Goal: Task Accomplishment & Management: Manage account settings

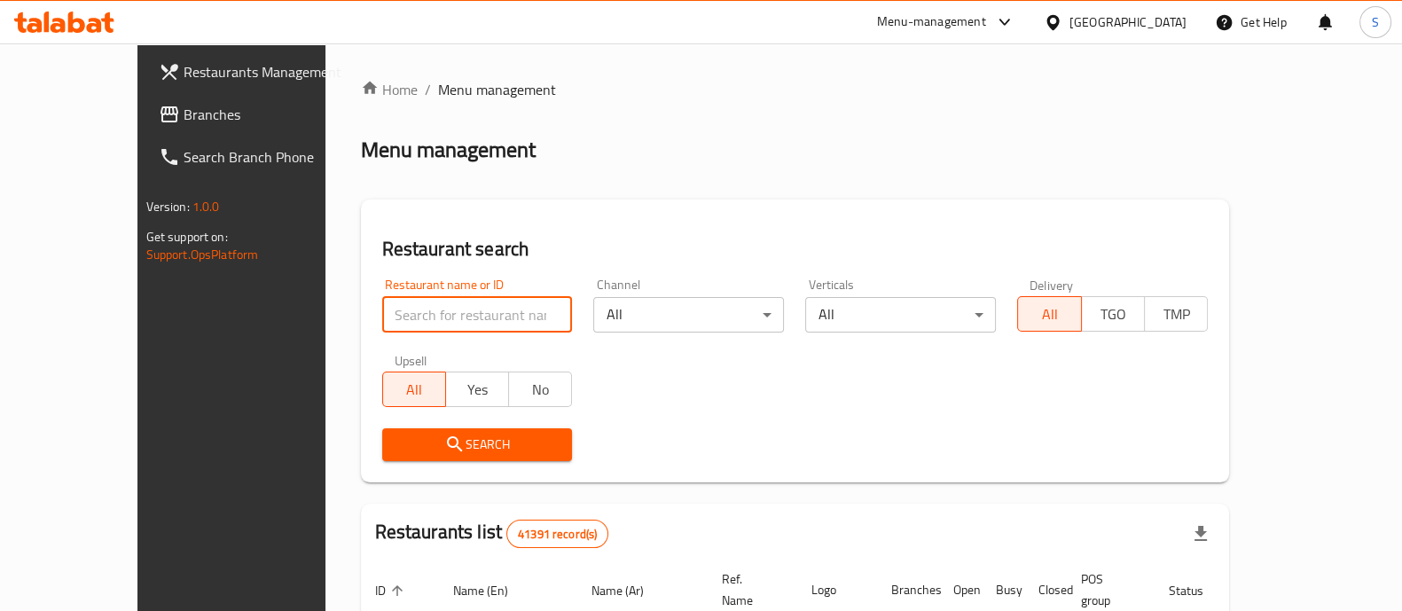
click at [436, 320] on input "search" at bounding box center [477, 314] width 191 height 35
type input "pizza station"
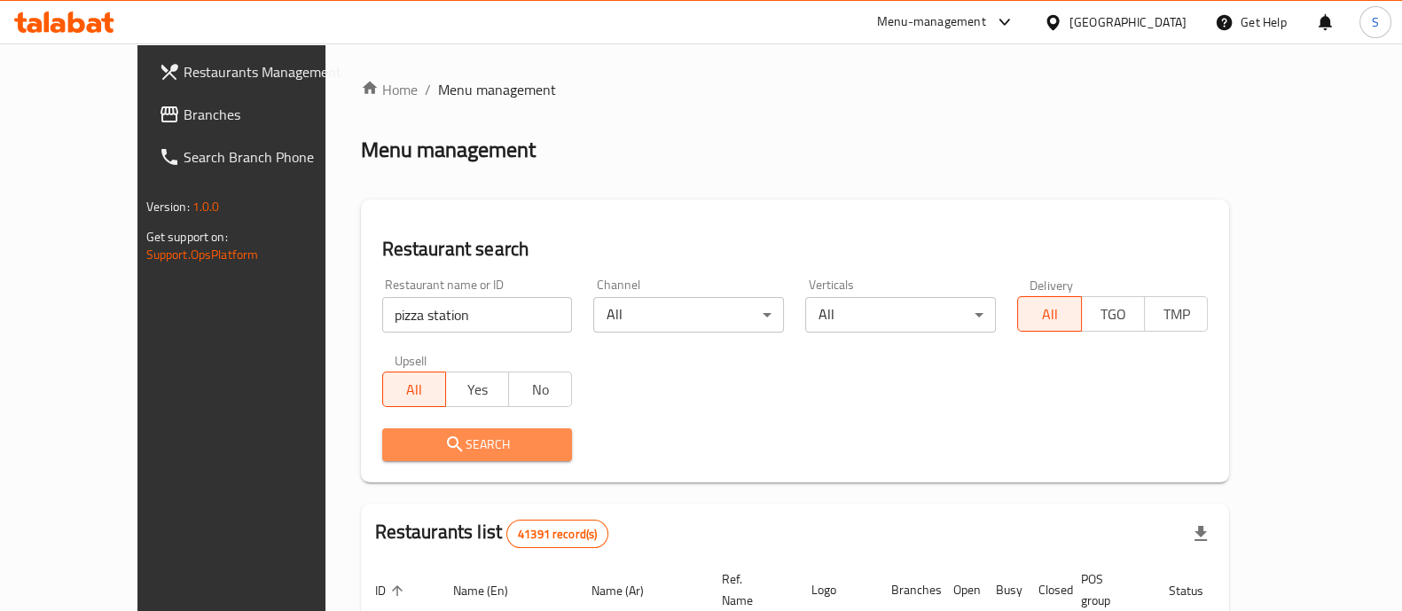
click at [416, 450] on span "Search" at bounding box center [477, 445] width 162 height 22
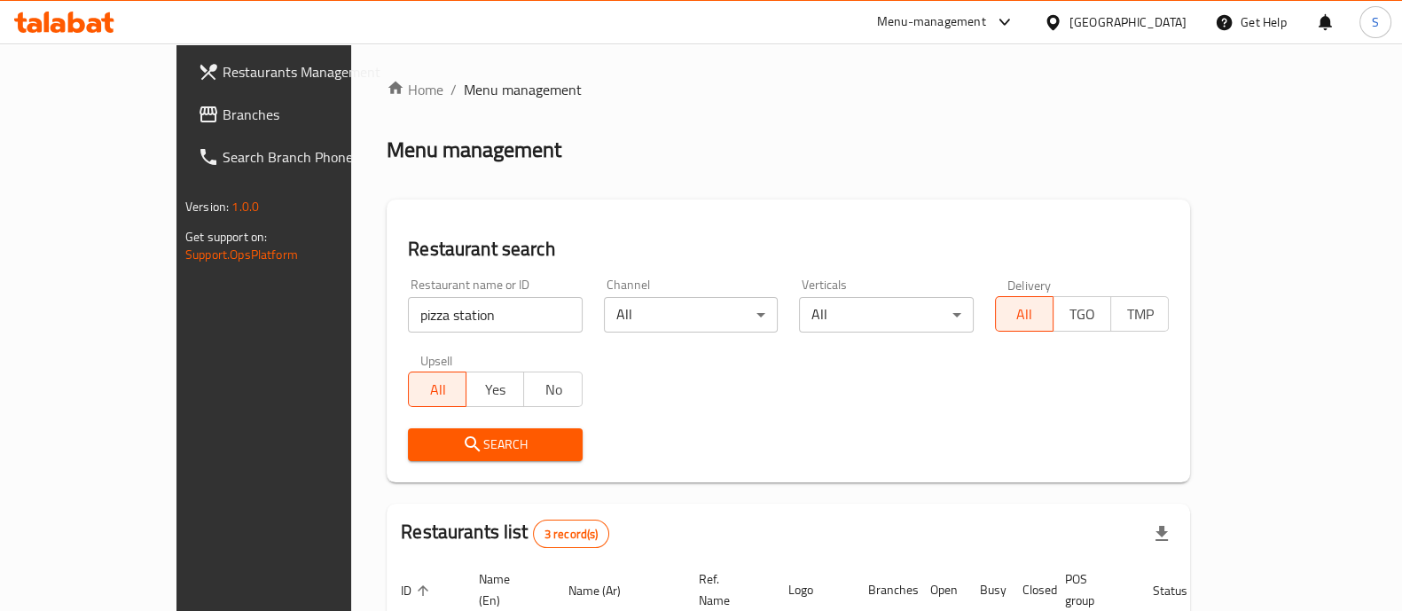
scroll to position [271, 0]
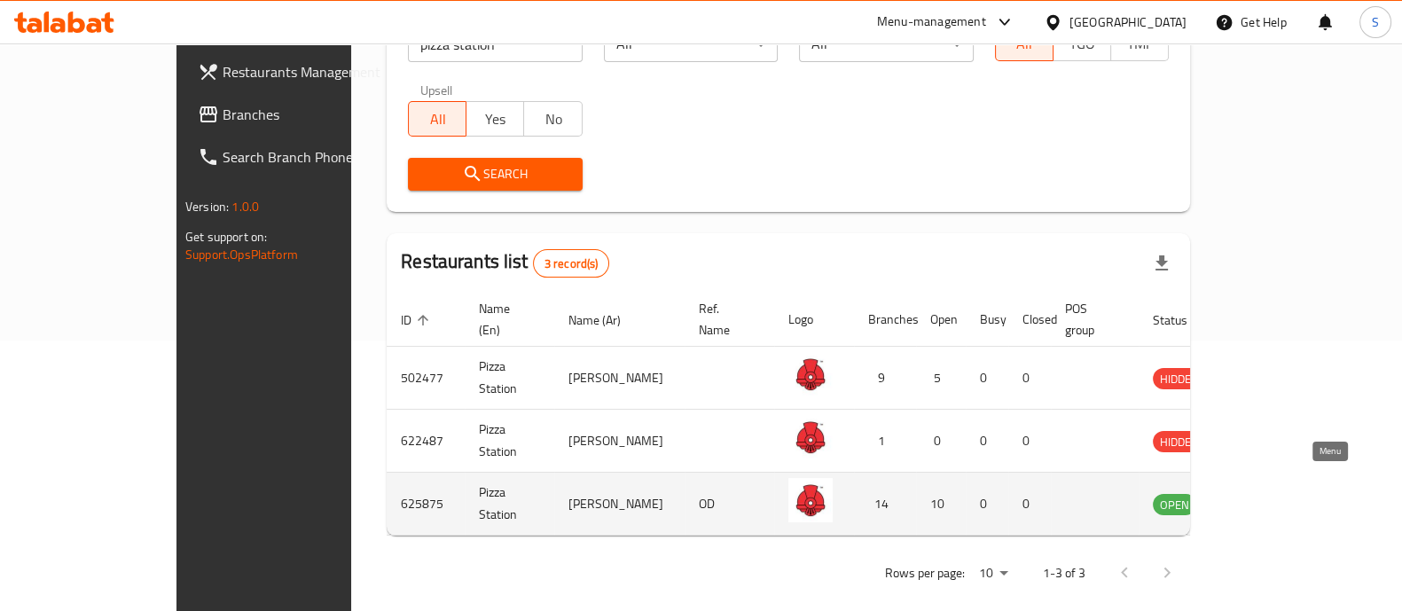
click at [1267, 498] on icon "enhanced table" at bounding box center [1257, 505] width 20 height 15
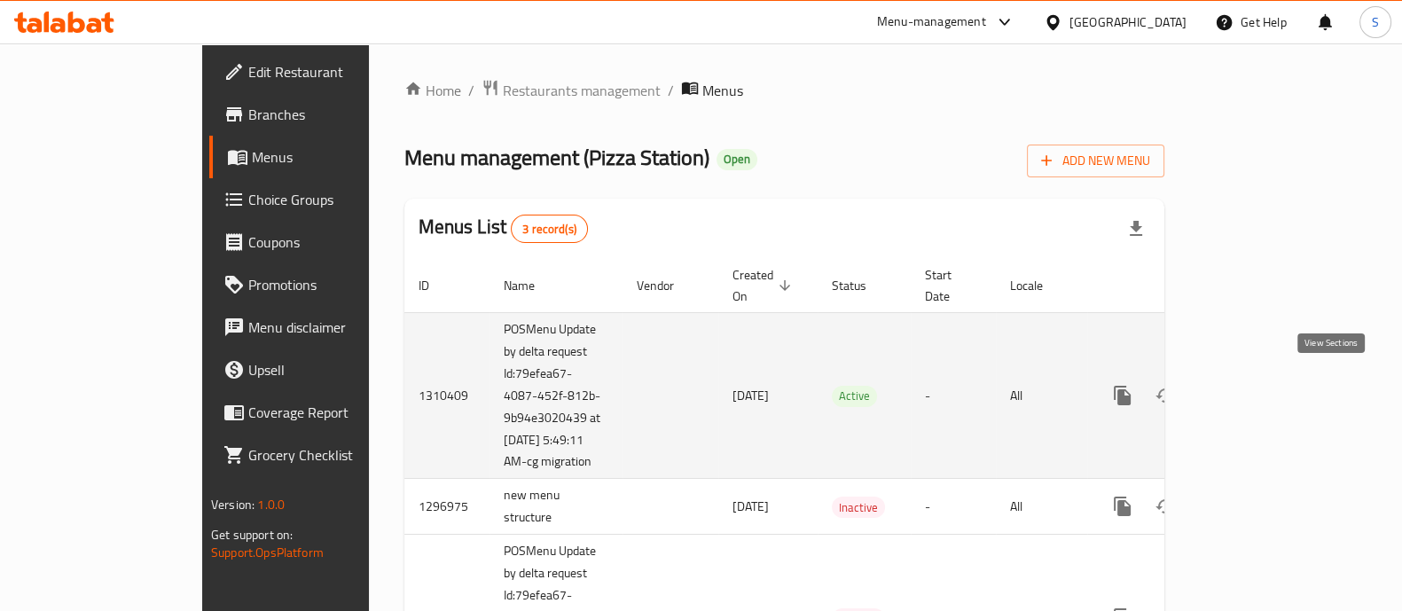
click at [1261, 385] on icon "enhanced table" at bounding box center [1250, 395] width 21 height 21
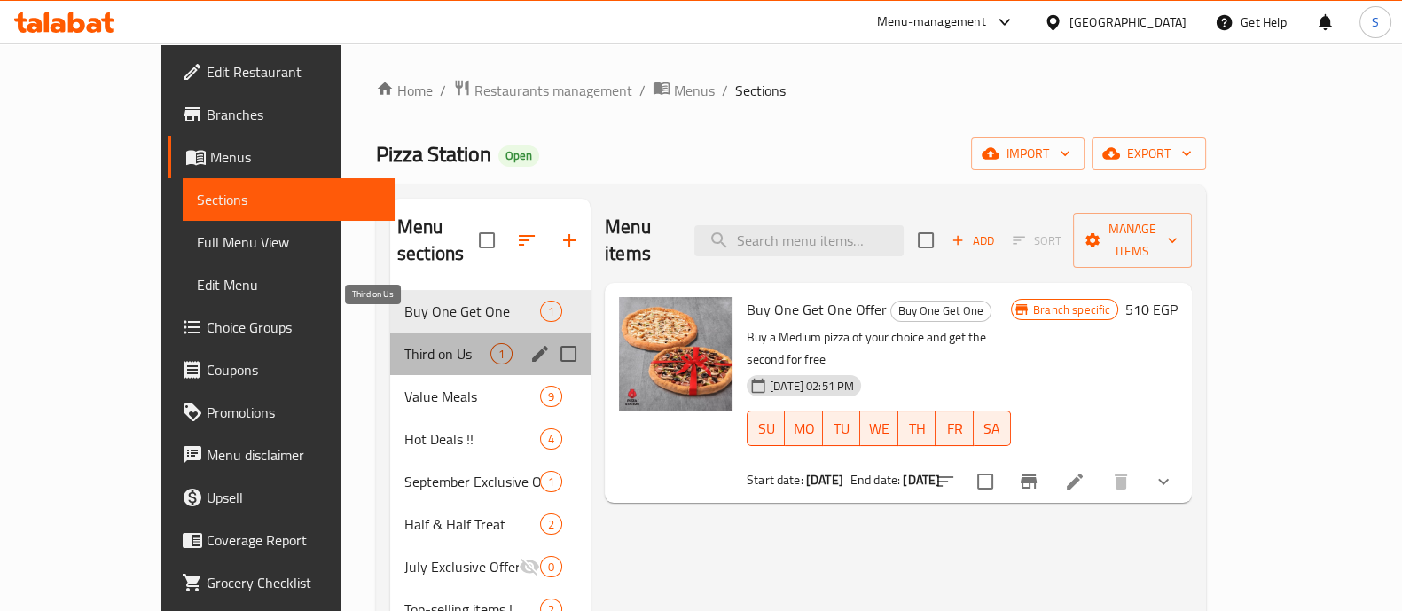
click at [404, 343] on span "Third on Us" at bounding box center [447, 353] width 86 height 21
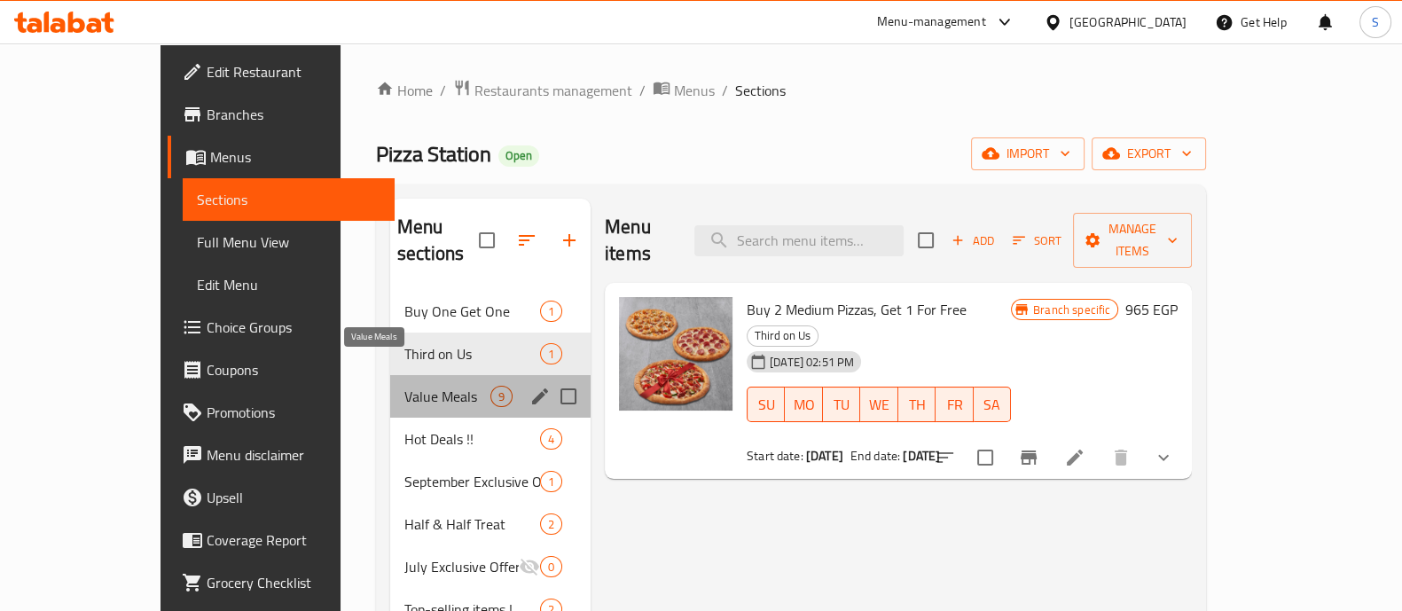
click at [404, 386] on span "Value Meals" at bounding box center [447, 396] width 86 height 21
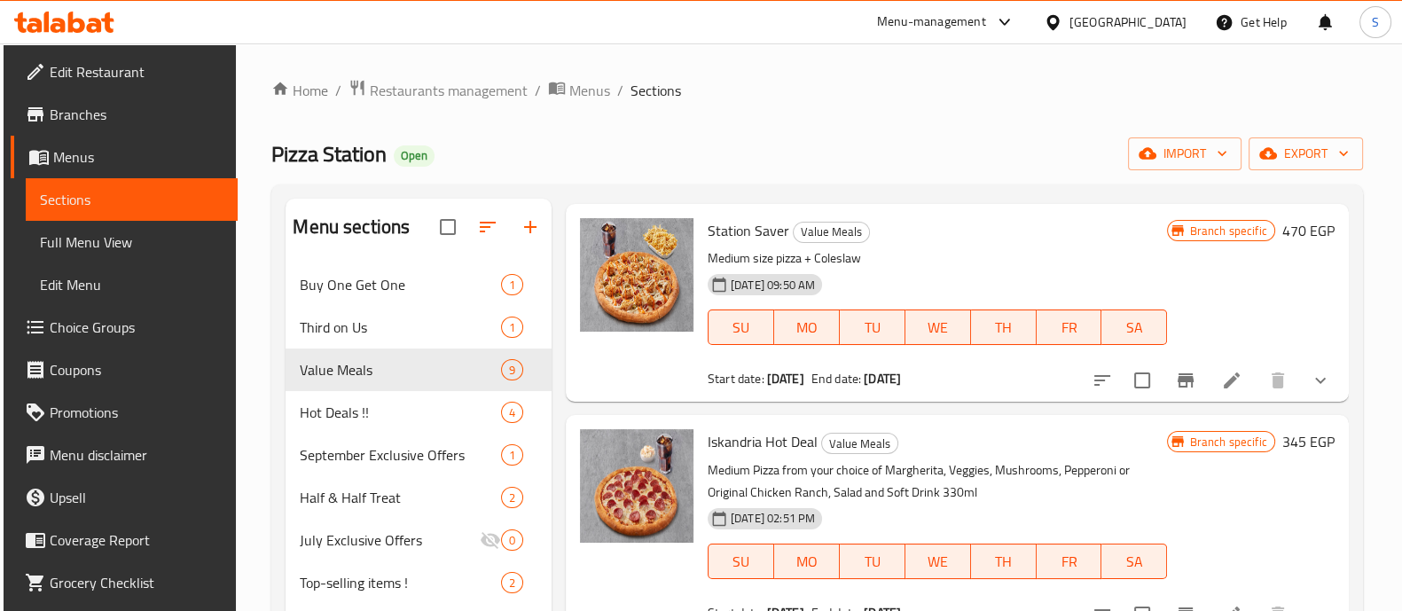
scroll to position [72, 0]
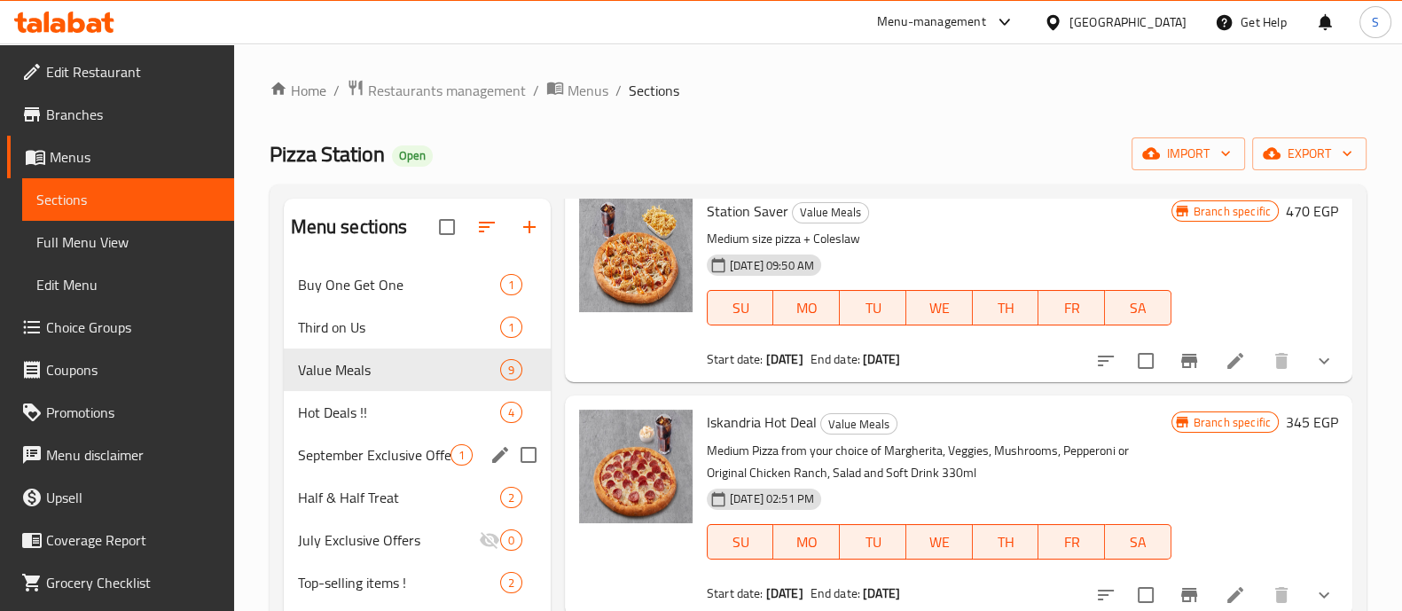
click at [304, 448] on span "September Exclusive Offers" at bounding box center [374, 454] width 153 height 21
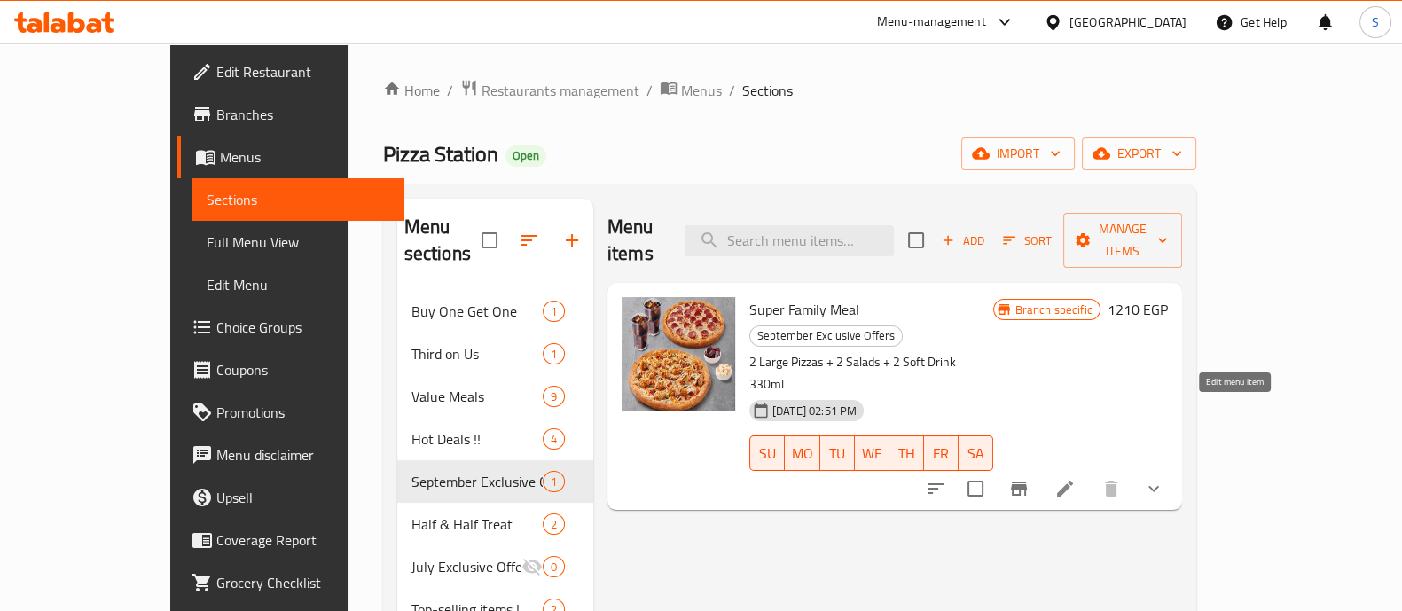
click at [1076, 478] on icon at bounding box center [1065, 488] width 21 height 21
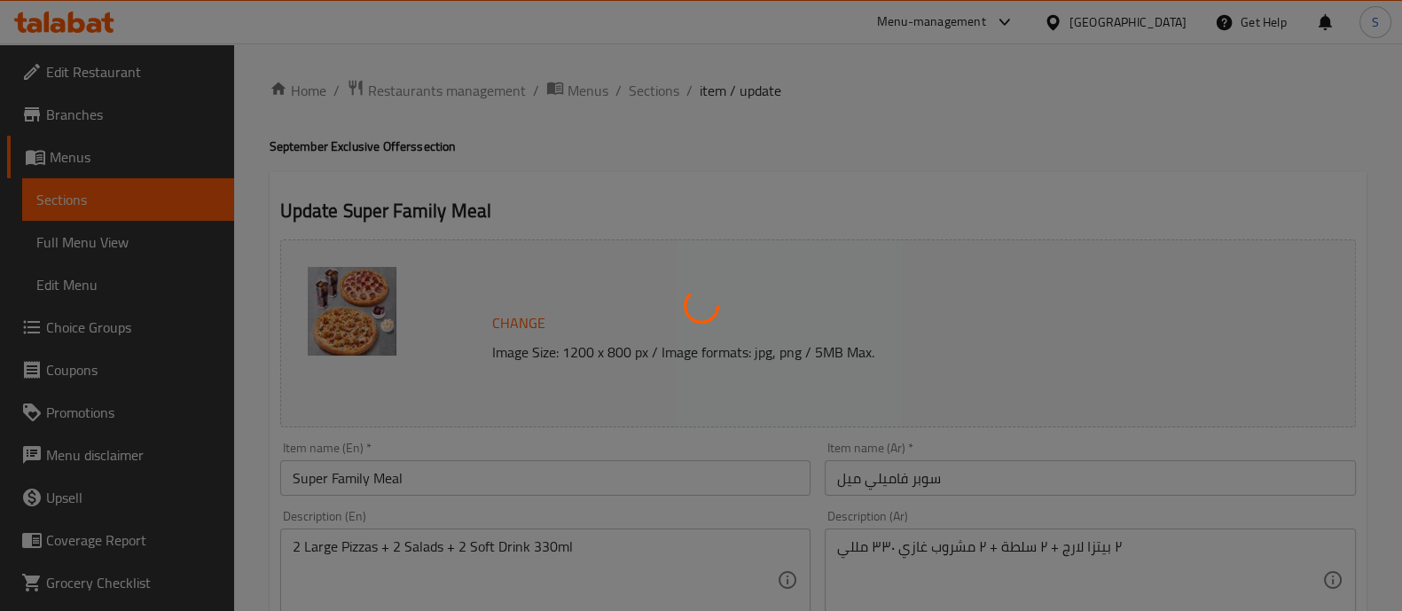
type input "البيتزا الاولي"
type input "1"
type input "اضافات البيتزا الاولي"
type input "0"
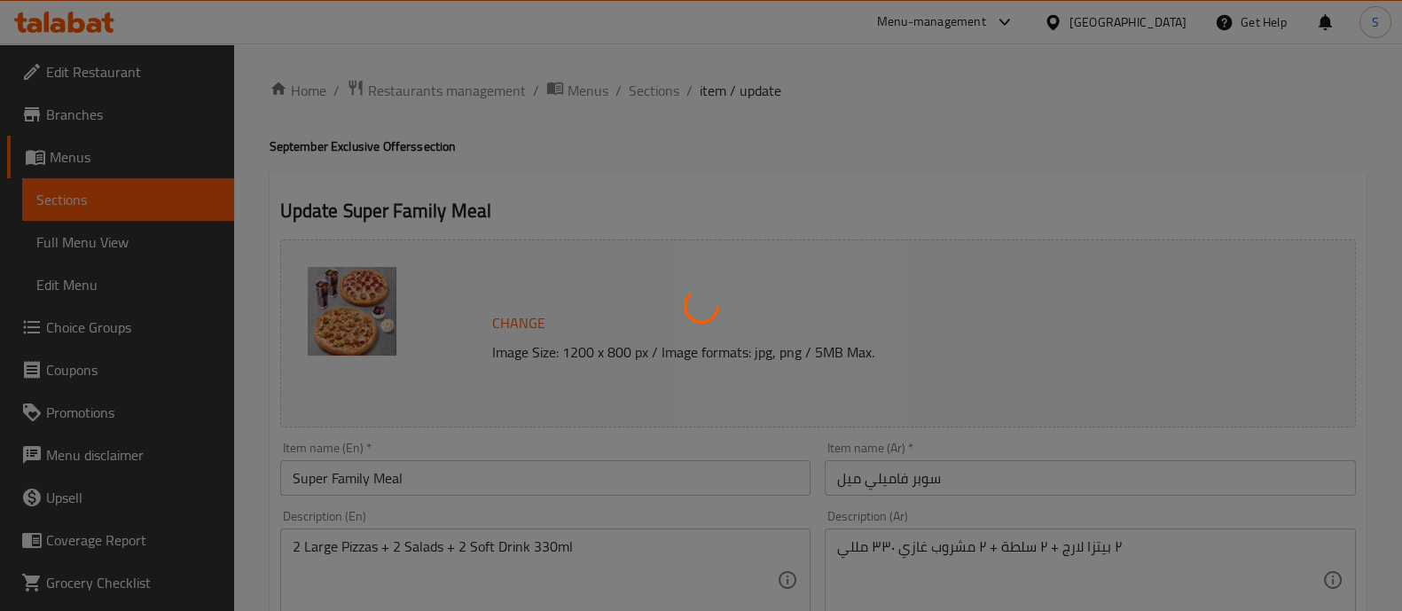
type input "1"
type input "البيتزا الثانية"
type input "1"
type input "اضافات البيتزا الثانية"
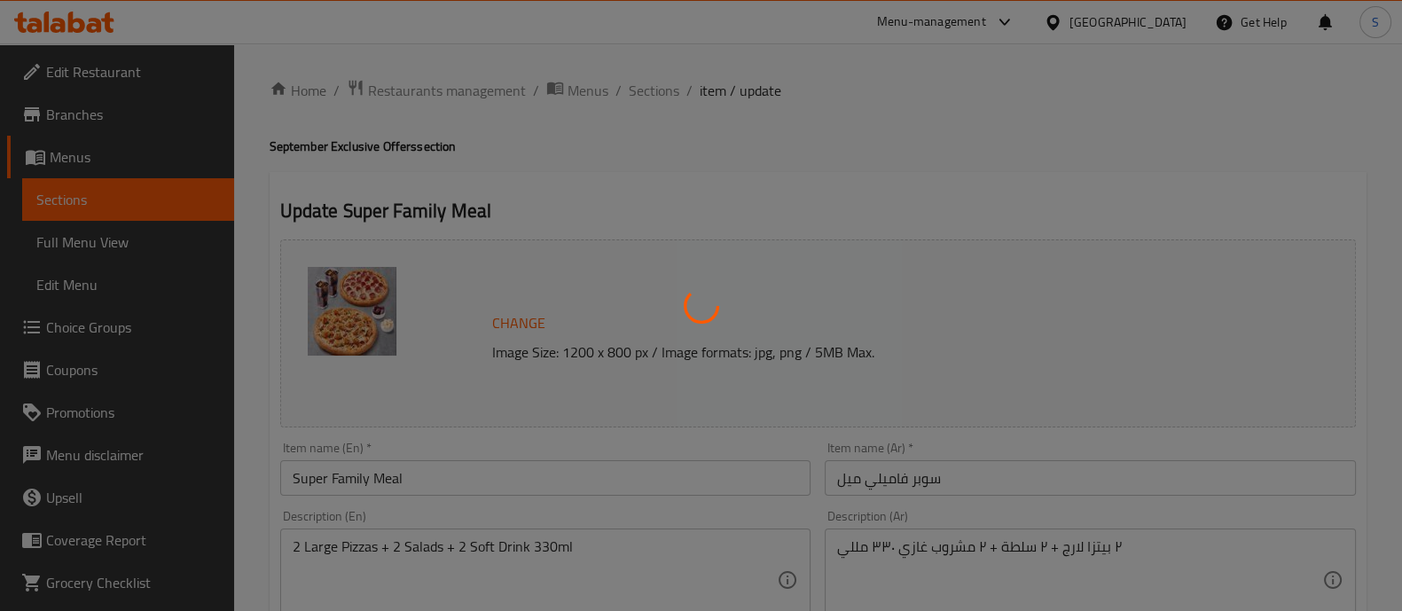
type input "0"
type input "1"
type input "اختيار السلطة الأولى"
type input "1"
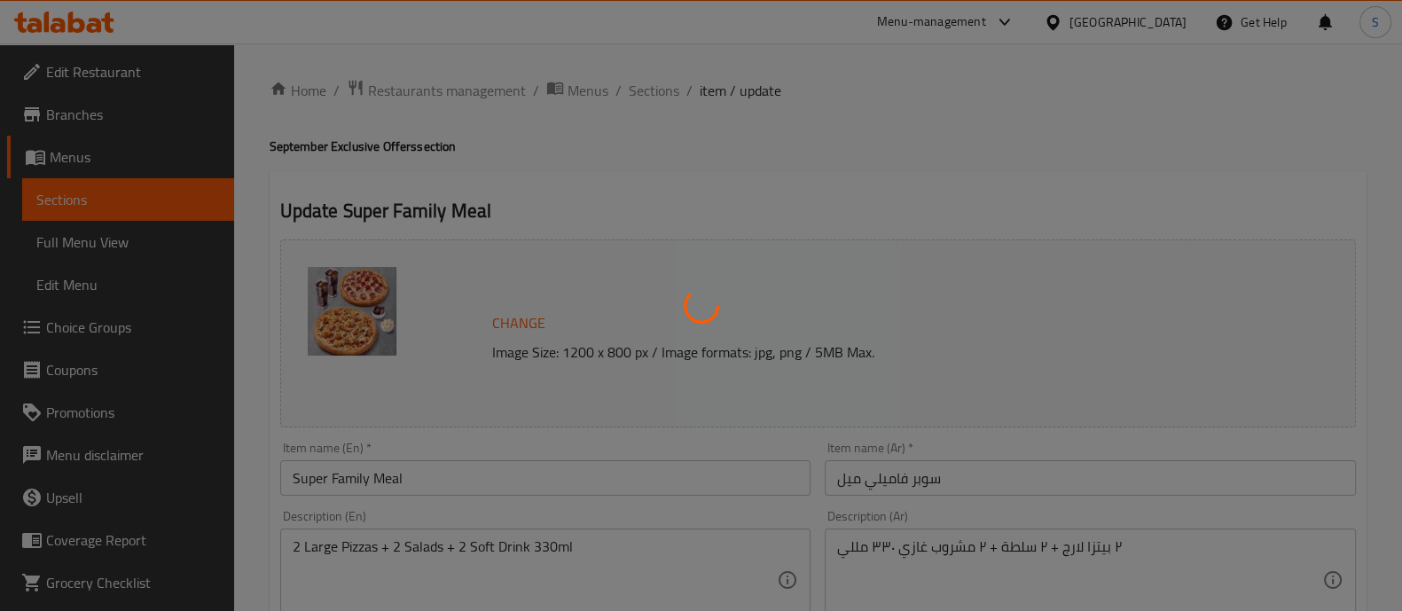
type input "اختيار السلطة الثانية"
type input "1"
type input "اختيار المشروب الأول"
type input "1"
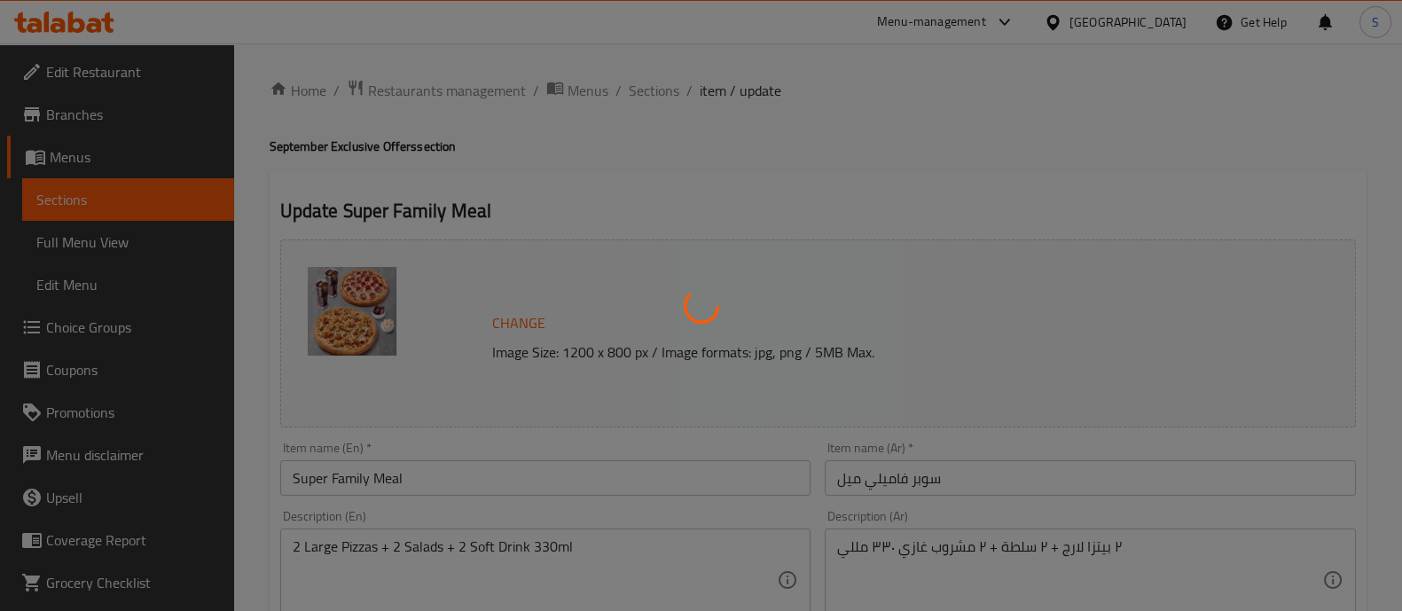
type input "1"
type input "اختيار المشروب الثاني"
type input "1"
type input "اطراف البيتزا الاولي"
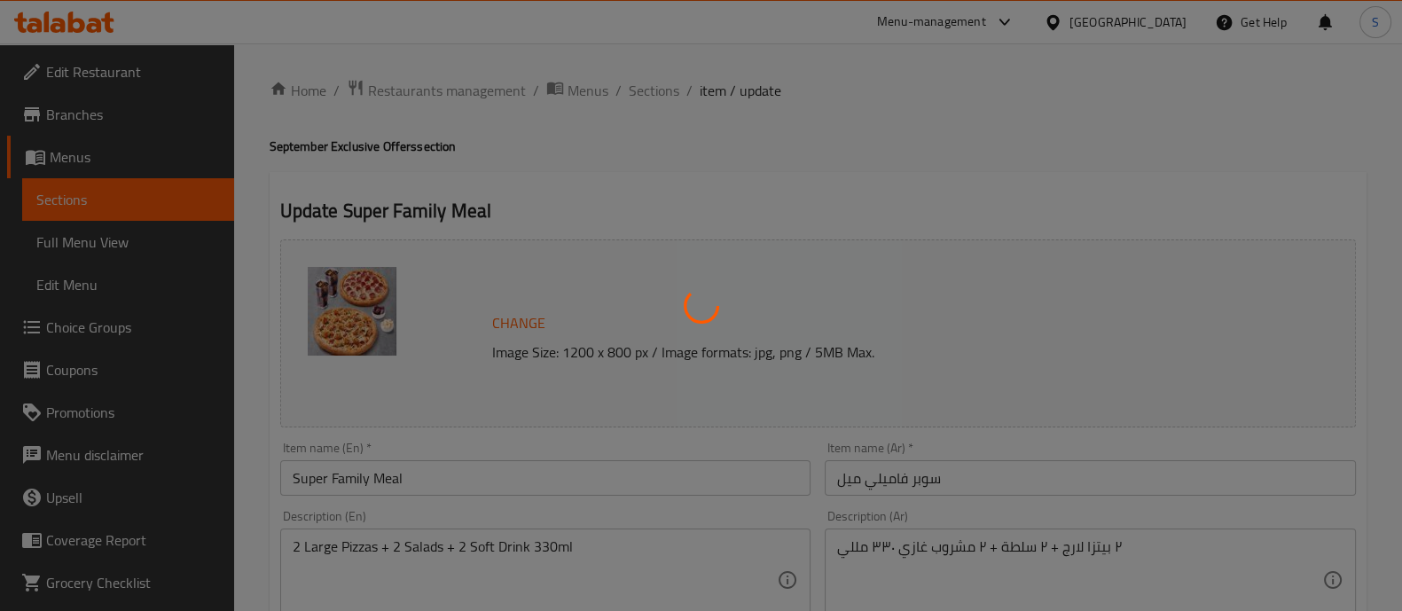
type input "1"
type input "اطراف البيتزا الثانية"
type input "1"
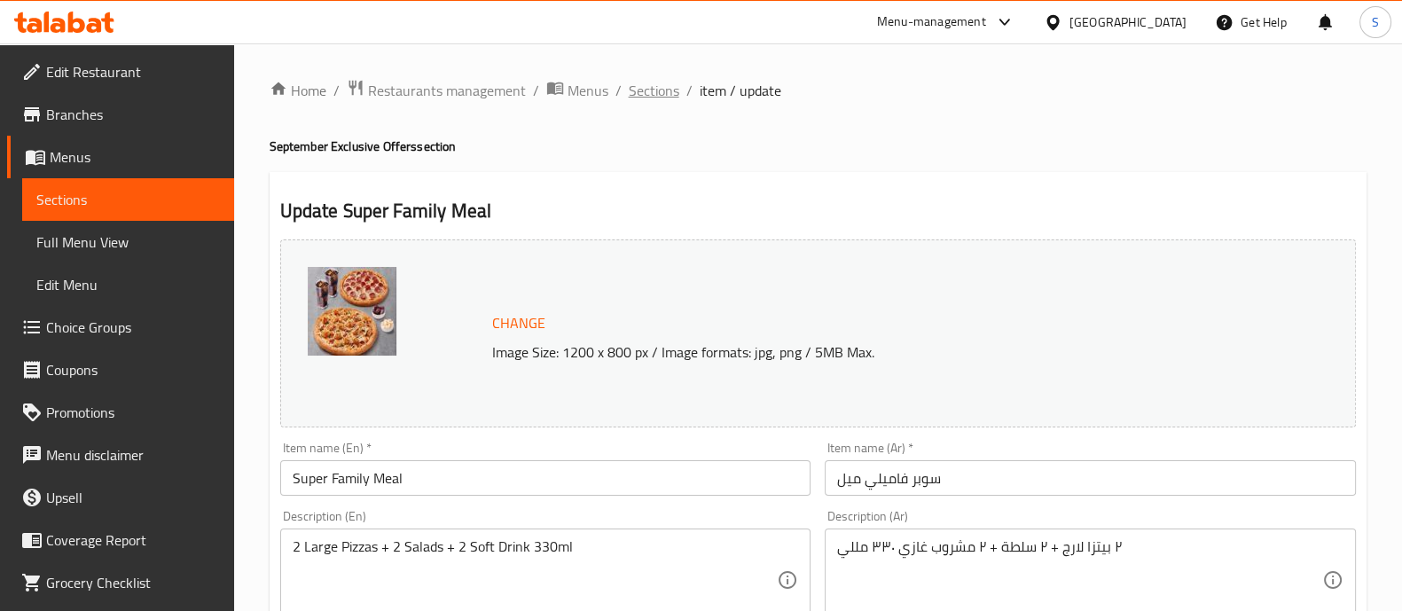
click at [645, 95] on span "Sections" at bounding box center [654, 90] width 51 height 21
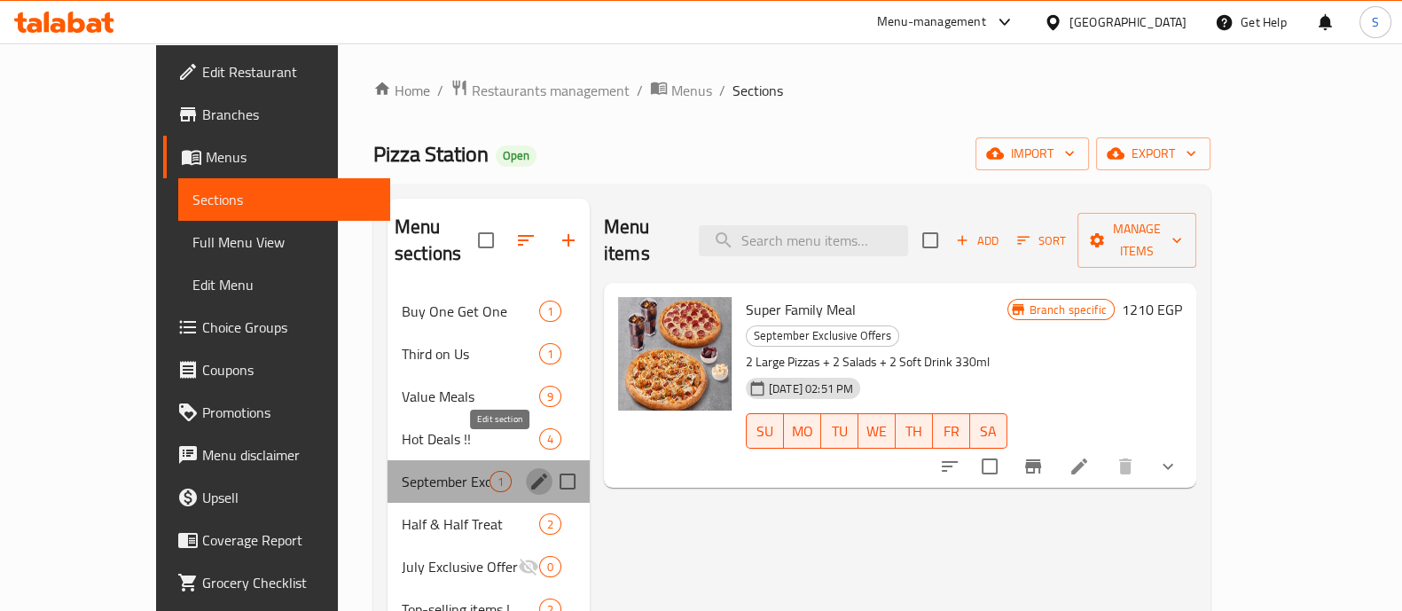
click at [531, 474] on icon "edit" at bounding box center [539, 482] width 16 height 16
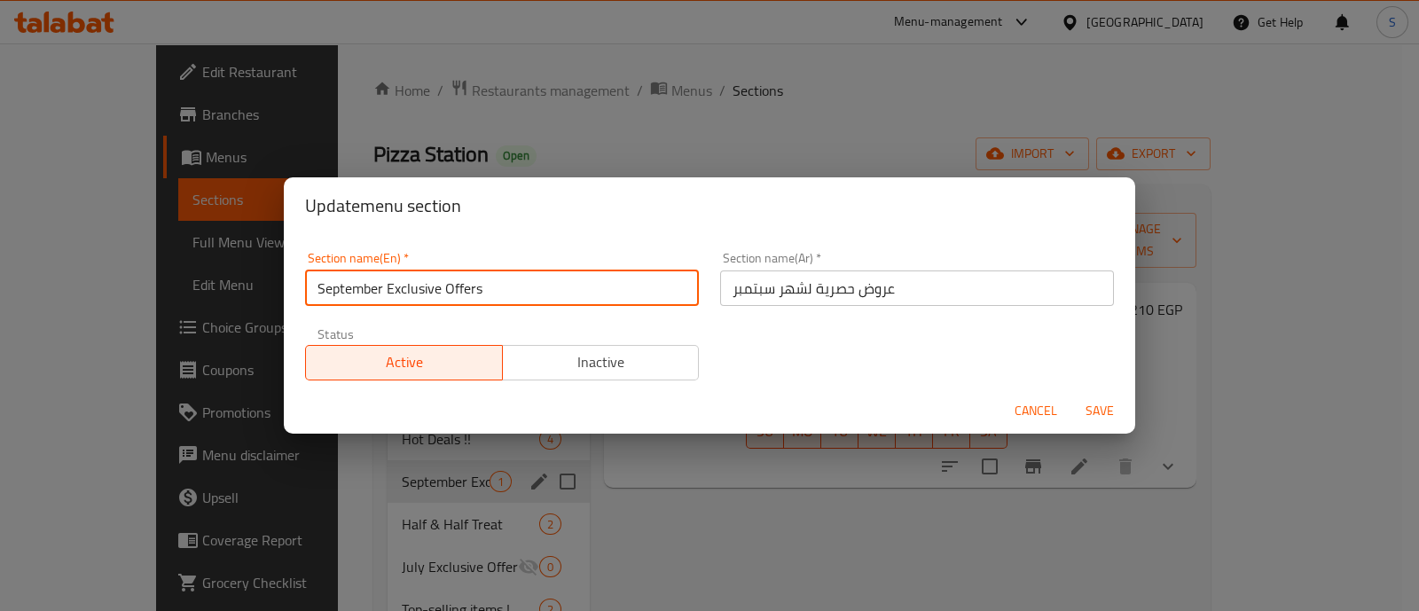
click at [364, 290] on input "September Exclusive Offers" at bounding box center [502, 288] width 394 height 35
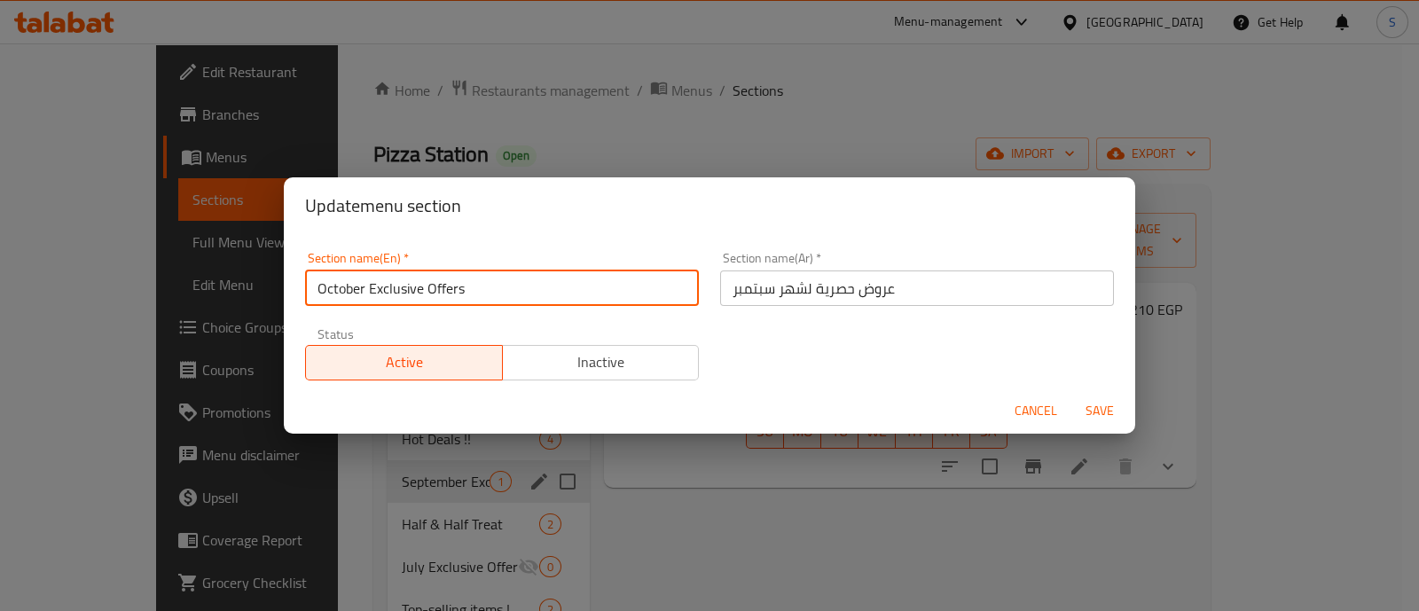
type input "October Exclusive Offers"
click at [738, 287] on input "عروض حصرية لشهر سبتمبر" at bounding box center [917, 288] width 394 height 35
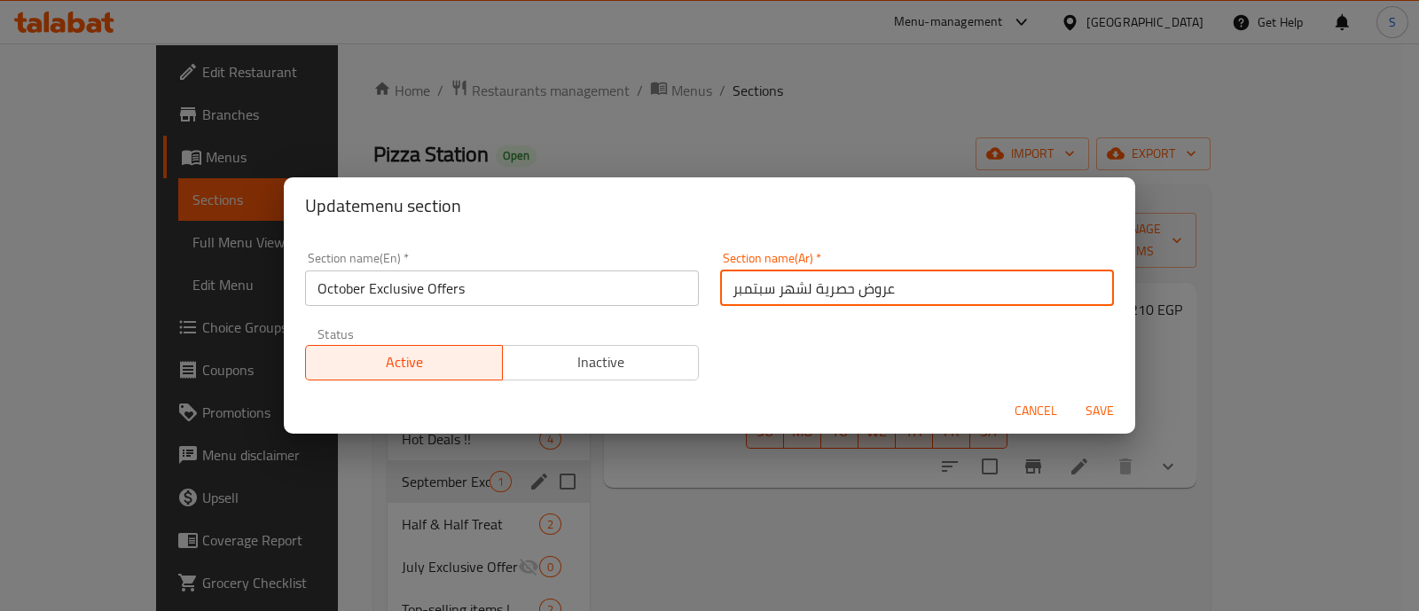
click at [738, 287] on input "عروض حصرية لشهر سبتمبر" at bounding box center [917, 288] width 394 height 35
type input "عروض حصرية لشهر اكتوبر"
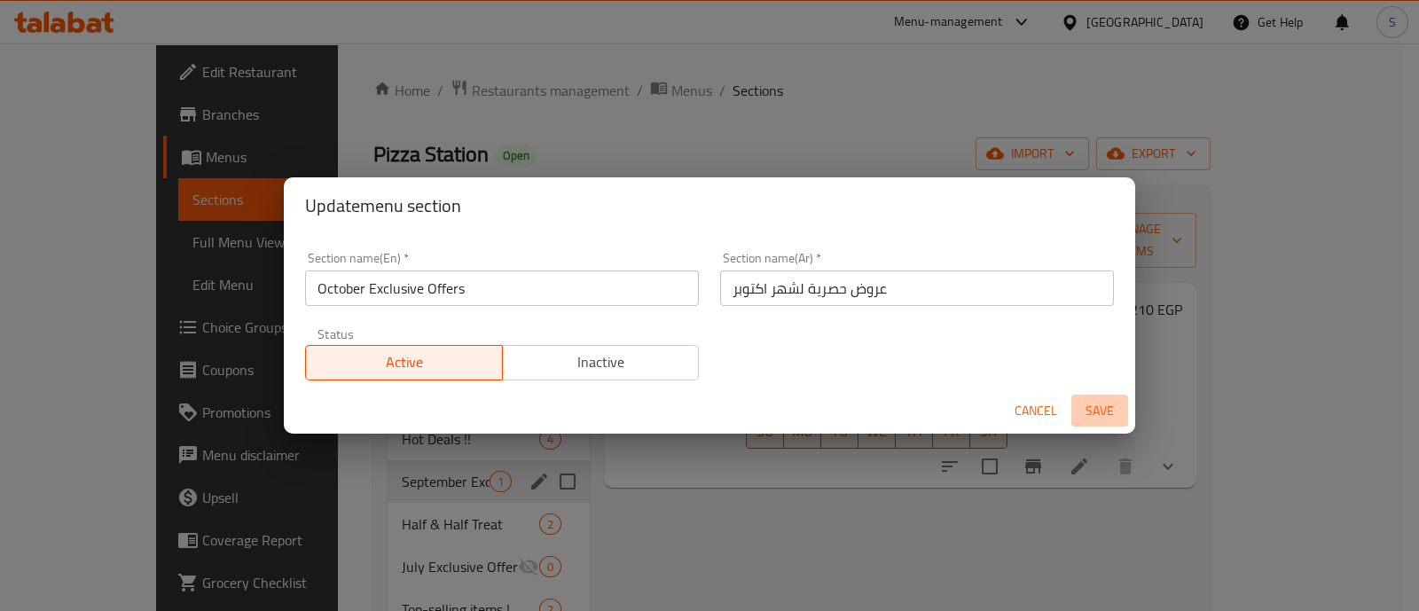
click at [1099, 407] on span "Save" at bounding box center [1100, 411] width 43 height 22
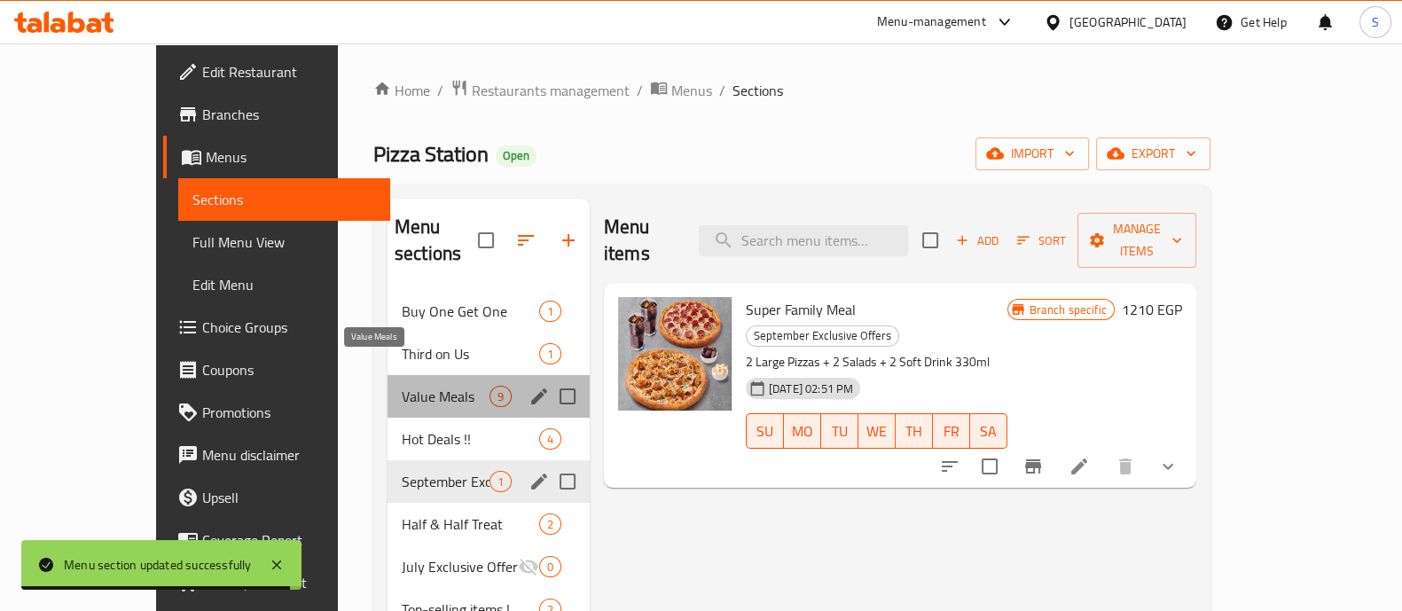
click at [402, 386] on span "Value Meals" at bounding box center [446, 396] width 88 height 21
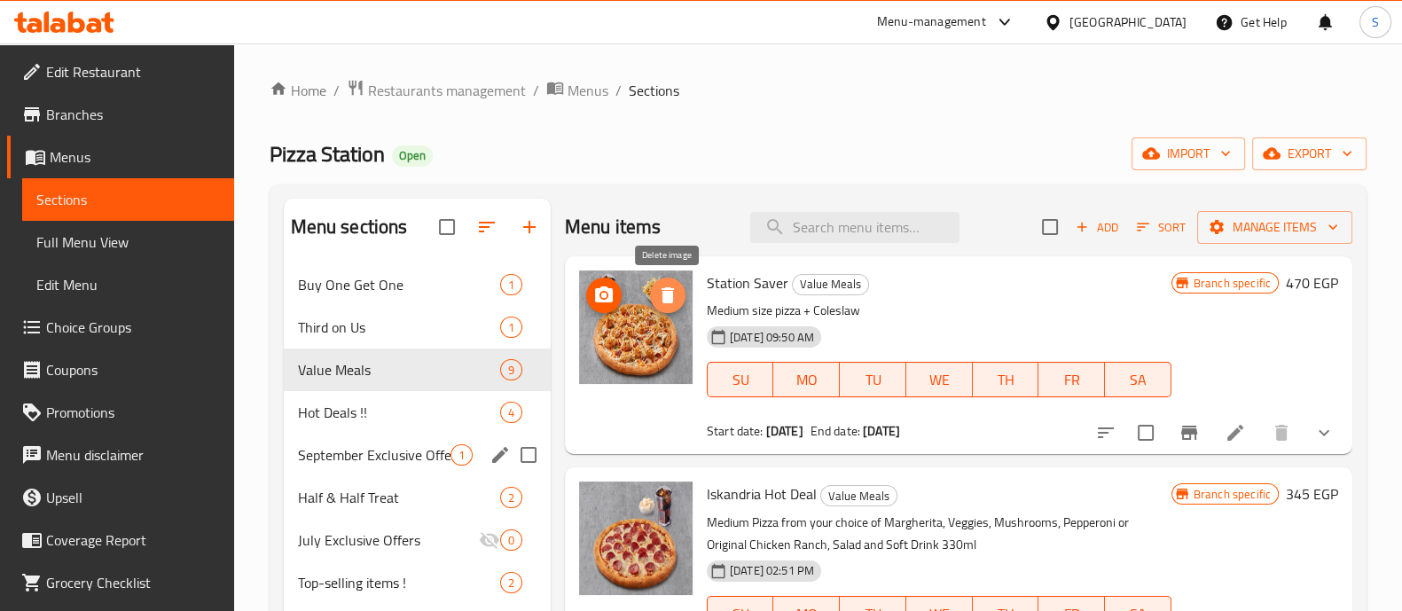
click at [665, 300] on icon "delete image" at bounding box center [668, 295] width 12 height 16
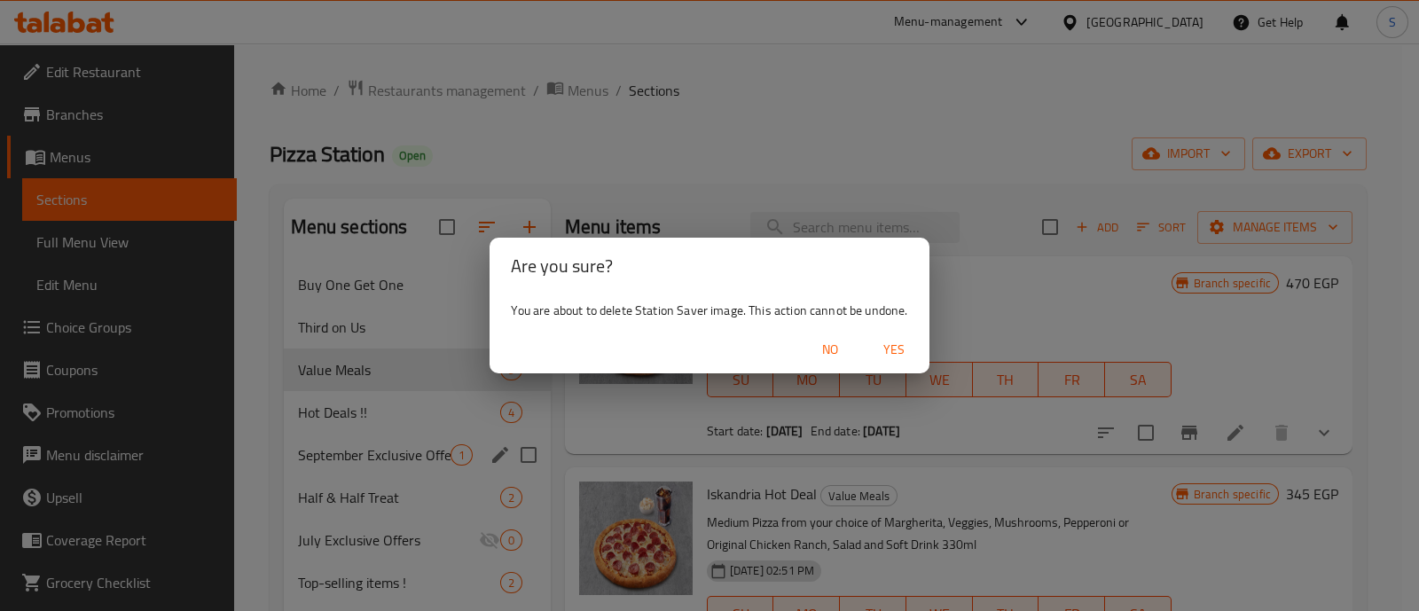
click at [898, 343] on span "Yes" at bounding box center [894, 350] width 43 height 22
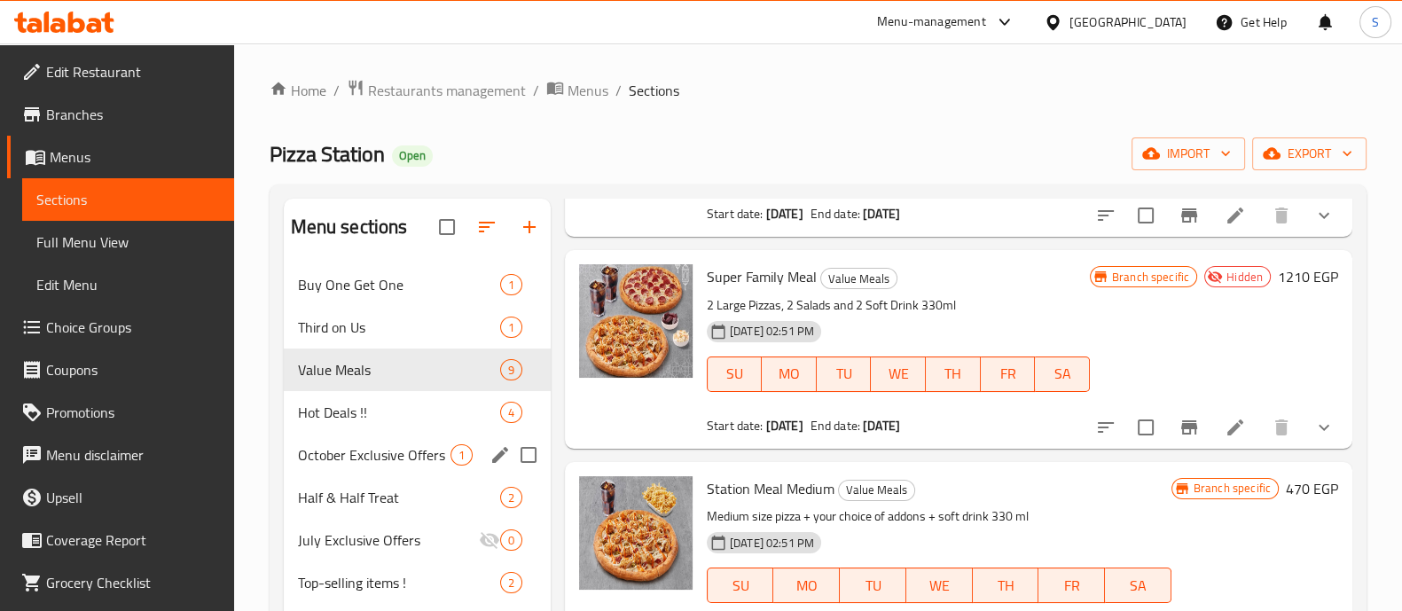
scroll to position [834, 0]
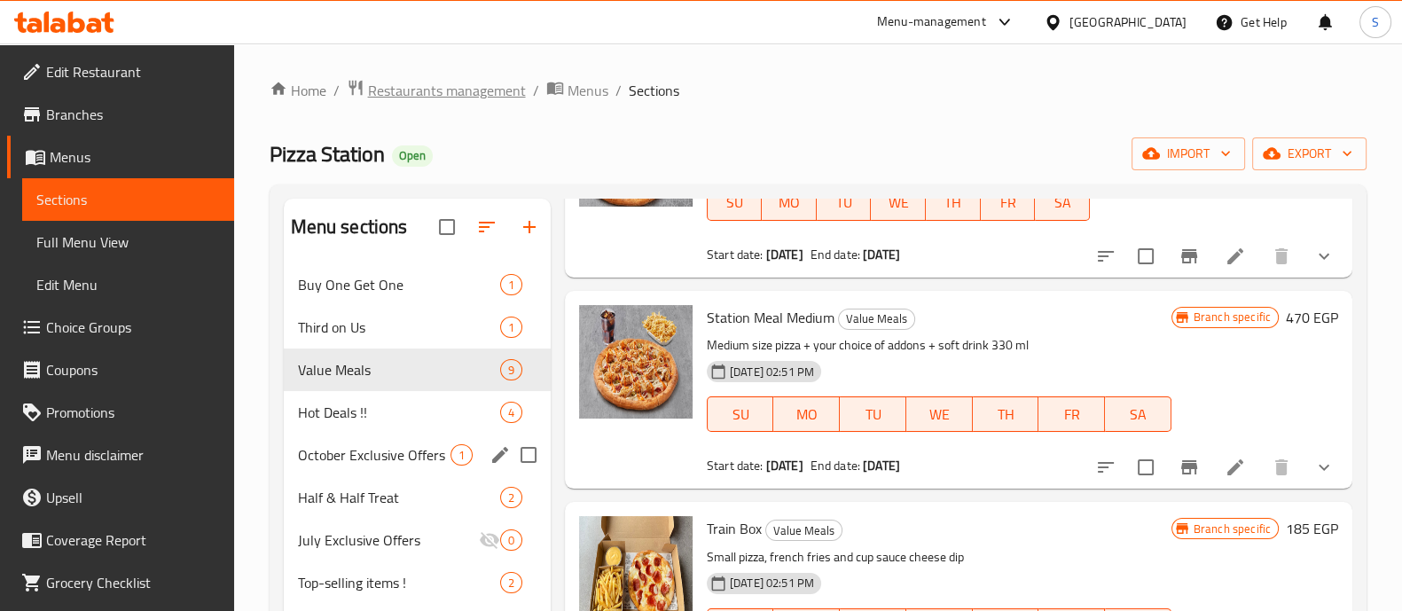
click at [430, 86] on span "Restaurants management" at bounding box center [447, 90] width 158 height 21
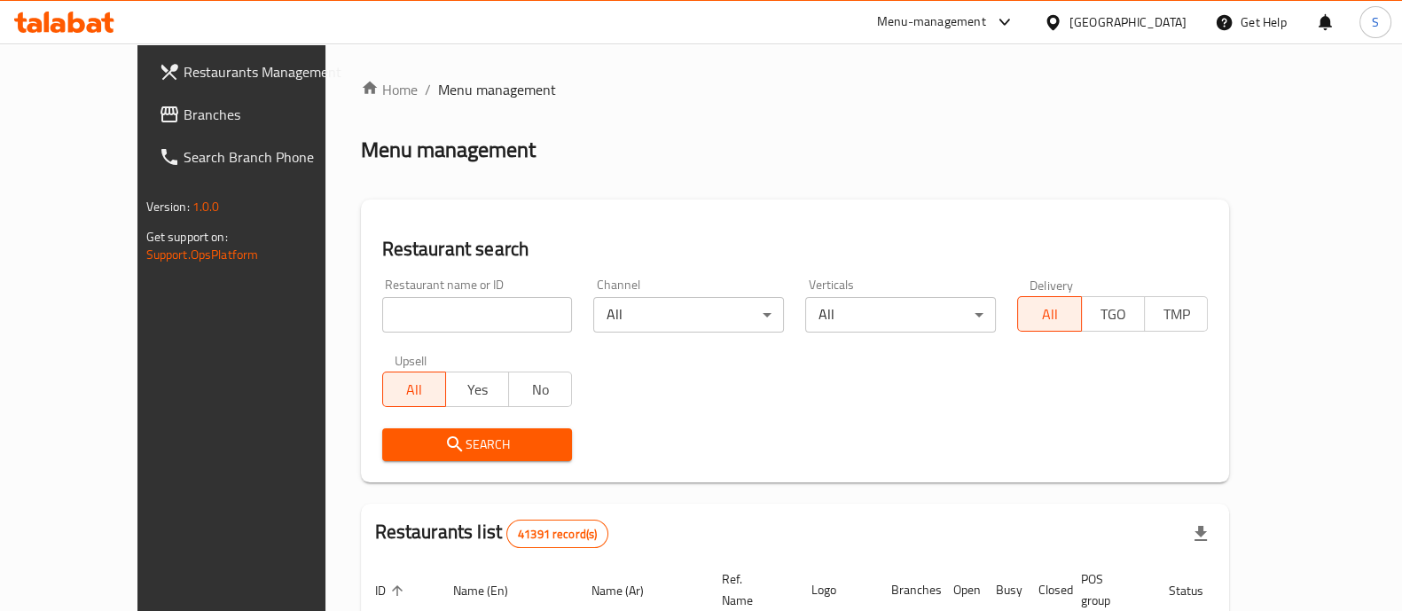
click at [466, 310] on input "search" at bounding box center [477, 314] width 191 height 35
click button "Search" at bounding box center [477, 444] width 191 height 33
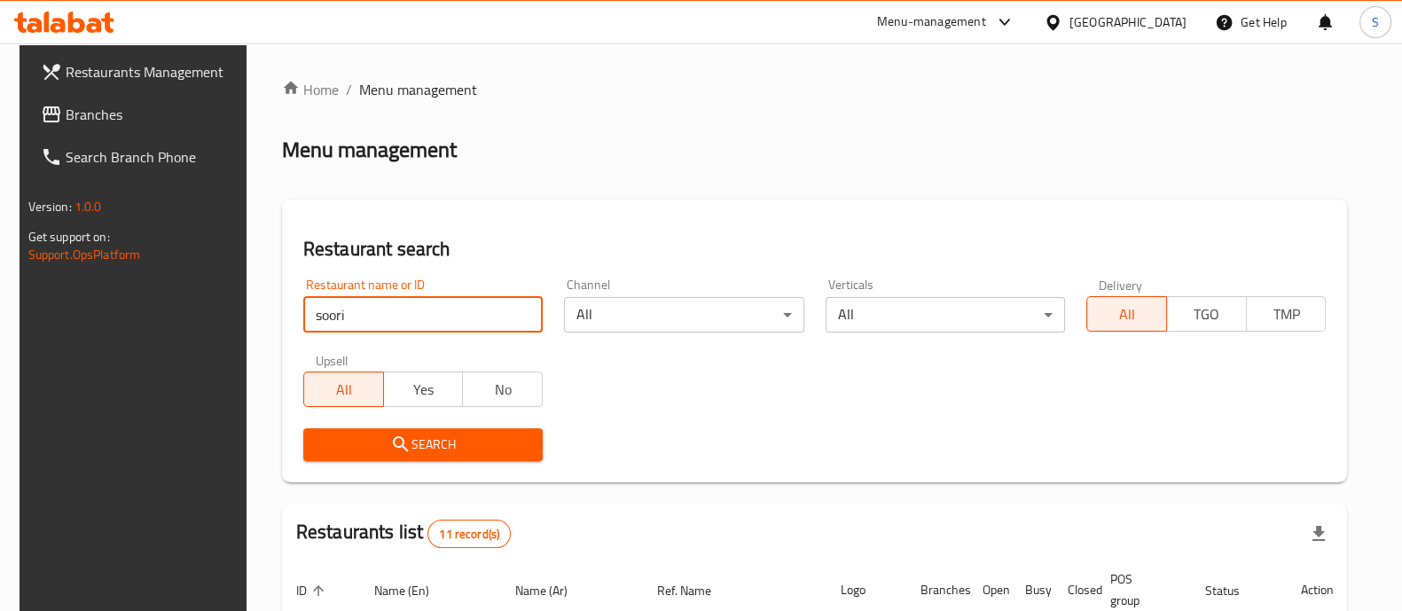
click at [476, 310] on input "soori" at bounding box center [422, 314] width 239 height 35
paste input "693779"
type input "693779"
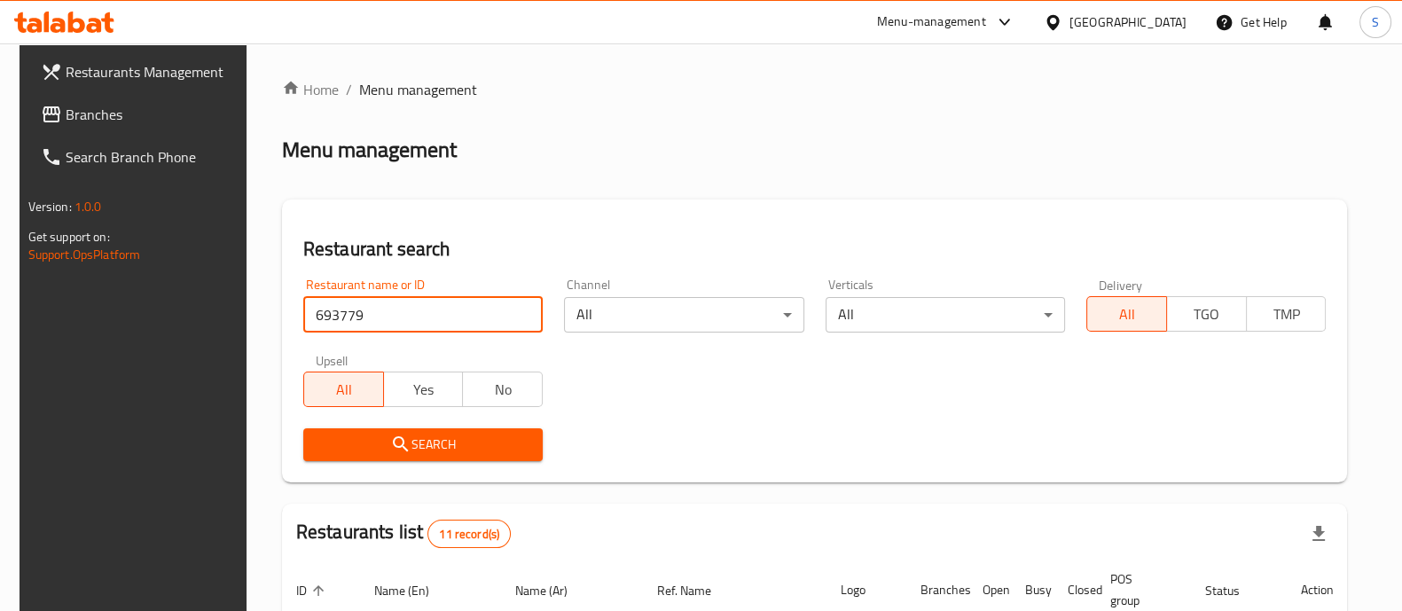
click button "Search" at bounding box center [422, 444] width 239 height 33
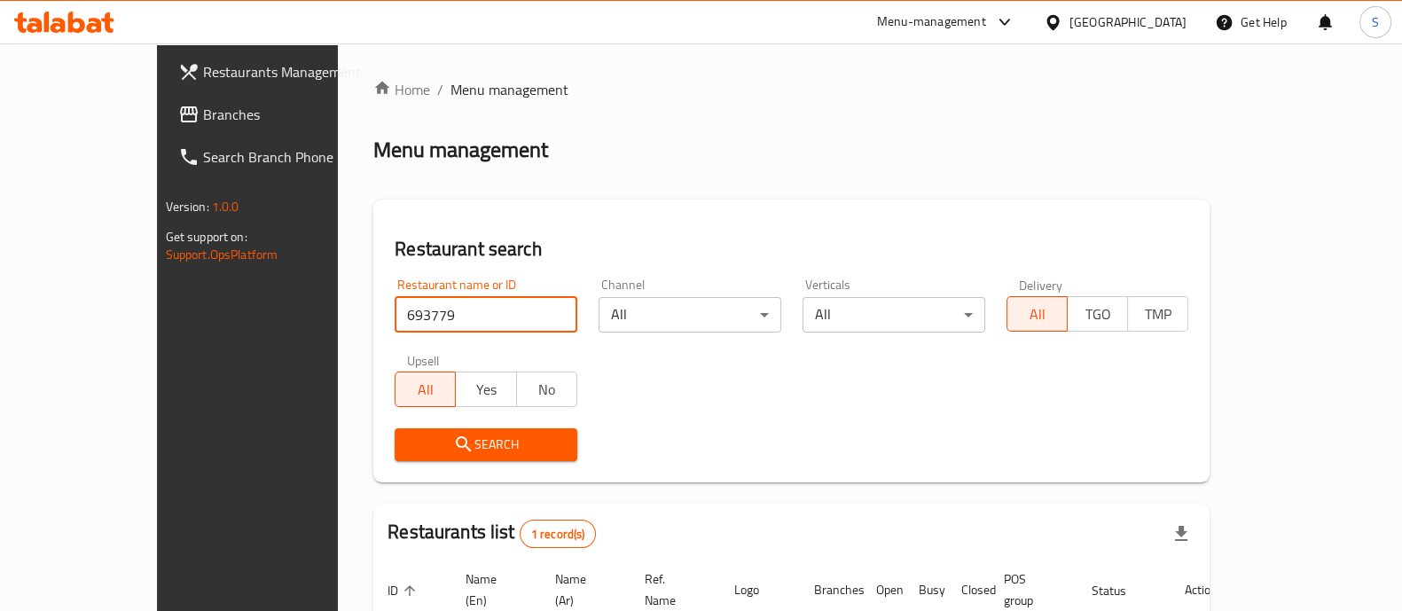
scroll to position [145, 0]
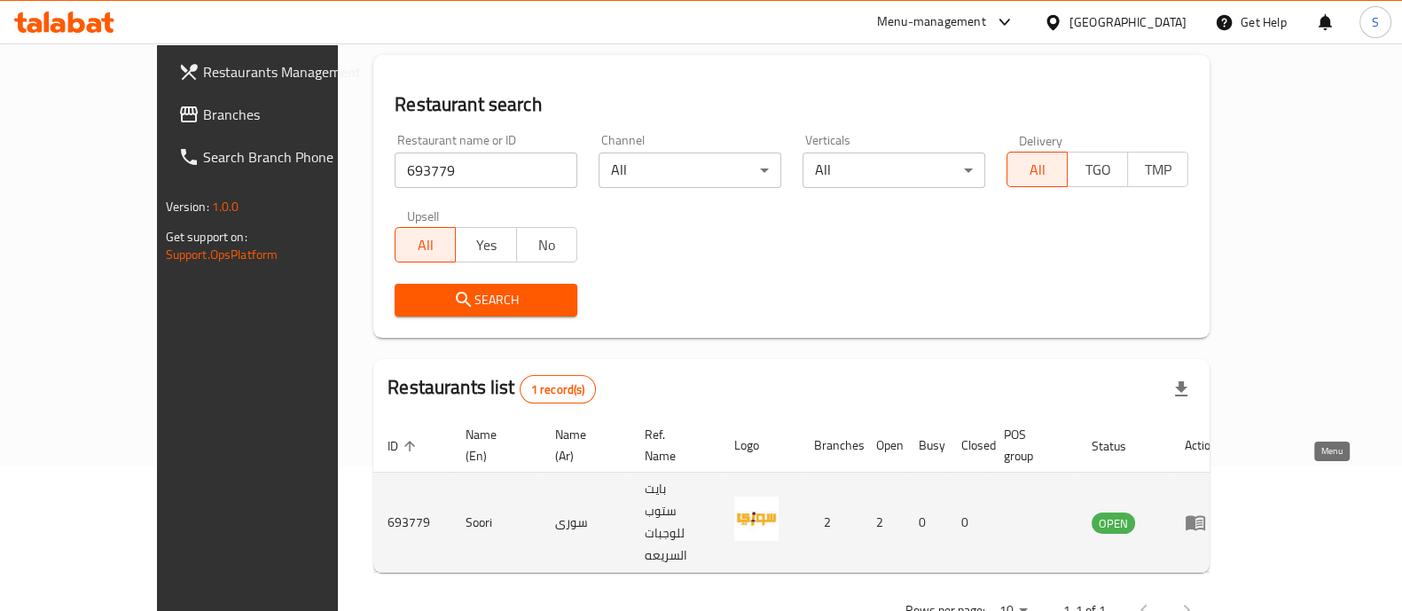
click at [1206, 512] on icon "enhanced table" at bounding box center [1195, 522] width 21 height 21
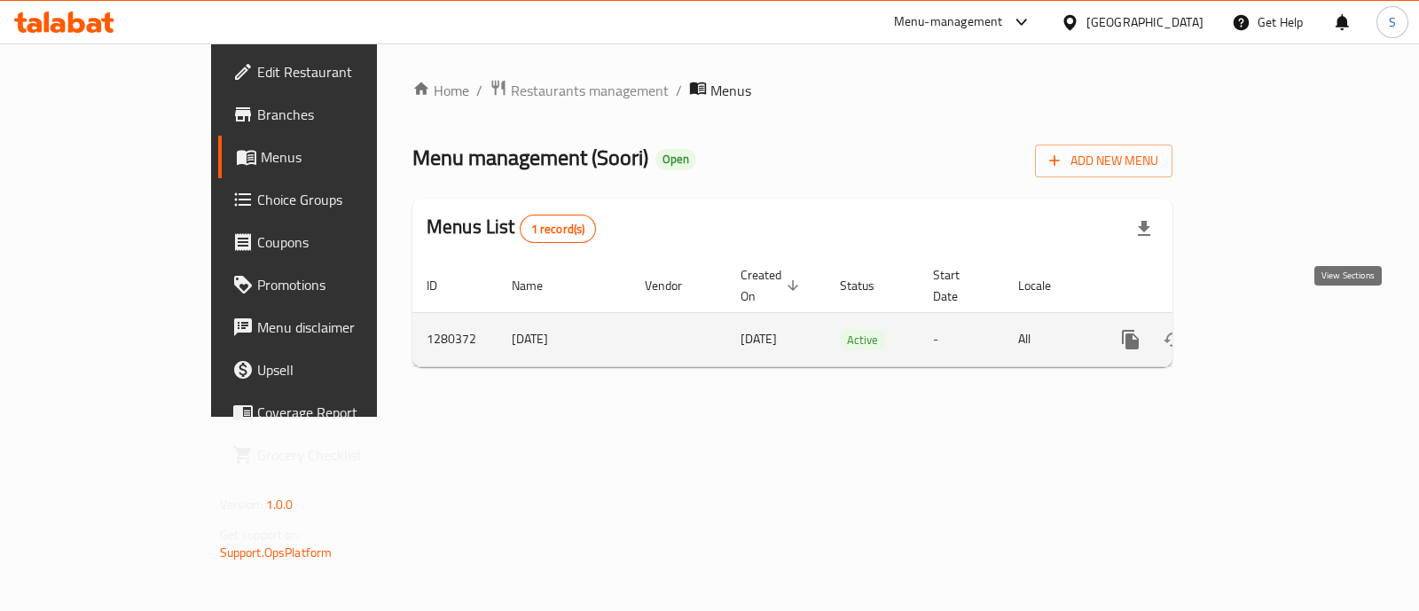
click at [1267, 332] on icon "enhanced table" at bounding box center [1259, 340] width 16 height 16
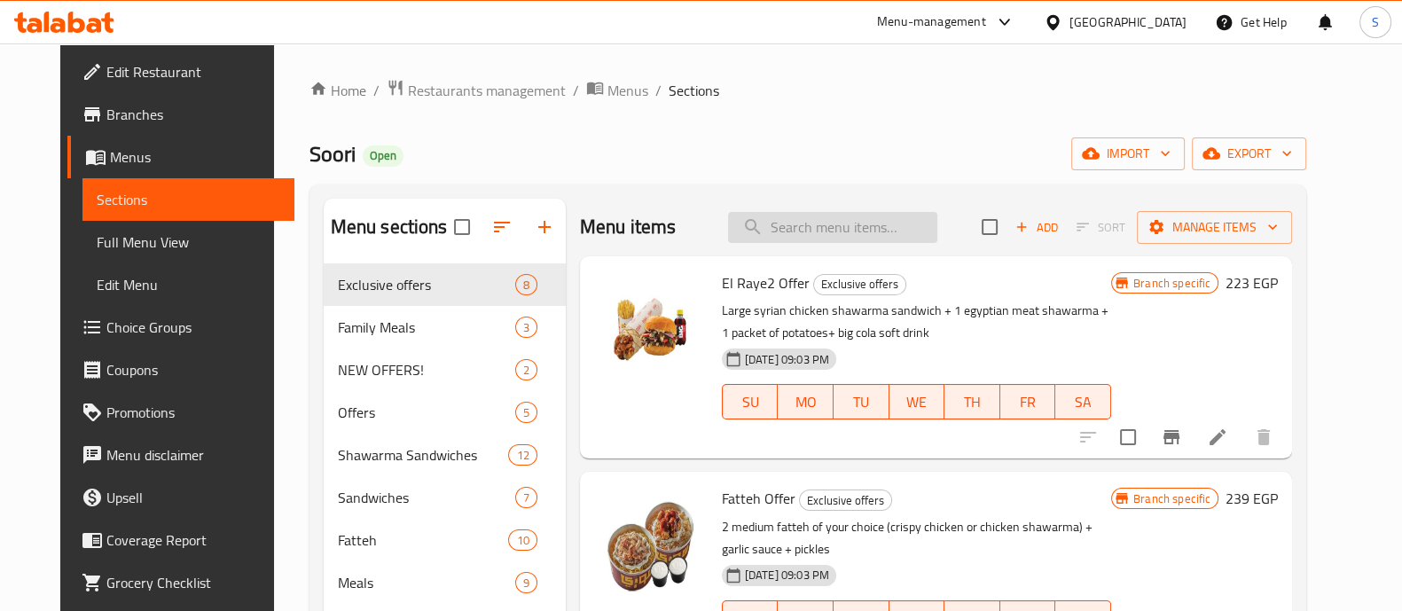
click at [818, 232] on input "search" at bounding box center [832, 227] width 209 height 31
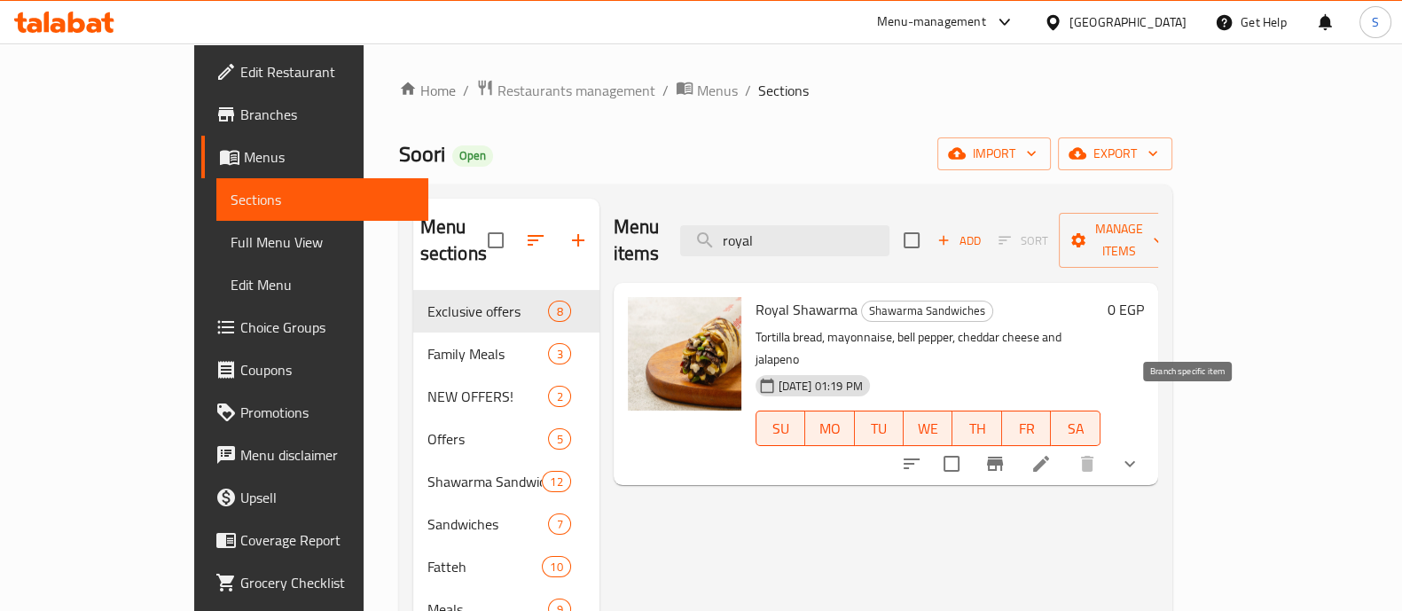
type input "royal"
click at [1006, 453] on icon "Branch-specific-item" at bounding box center [995, 463] width 21 height 21
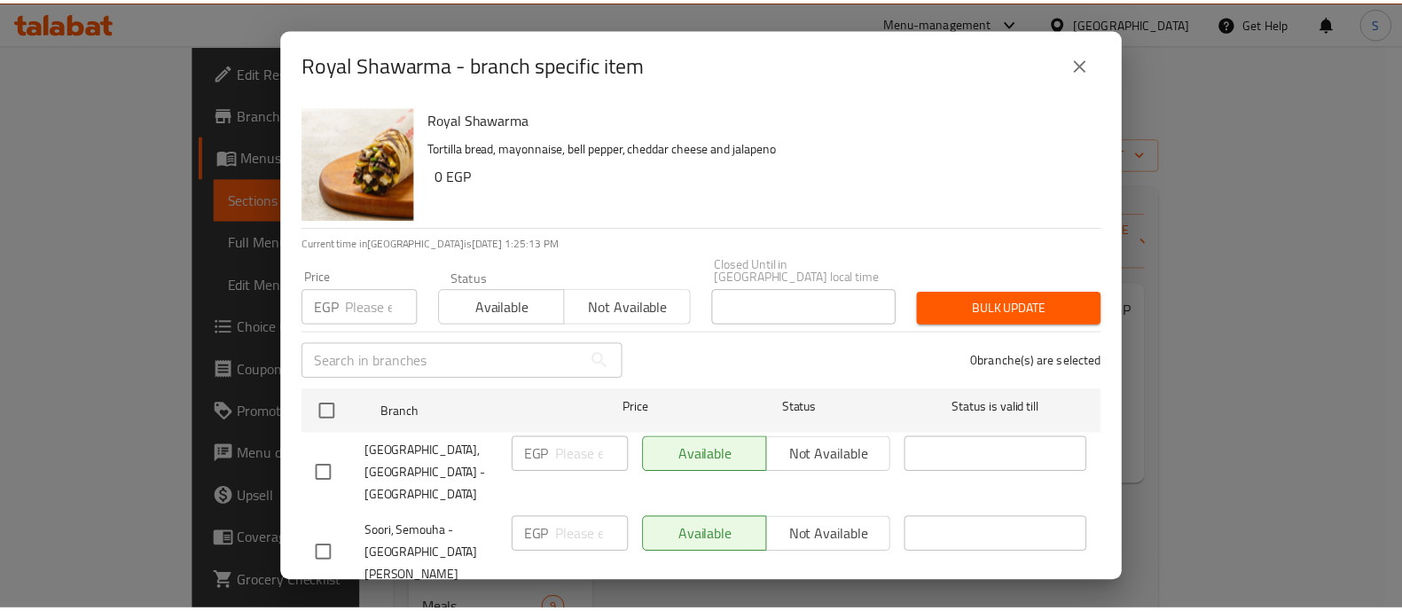
scroll to position [2, 0]
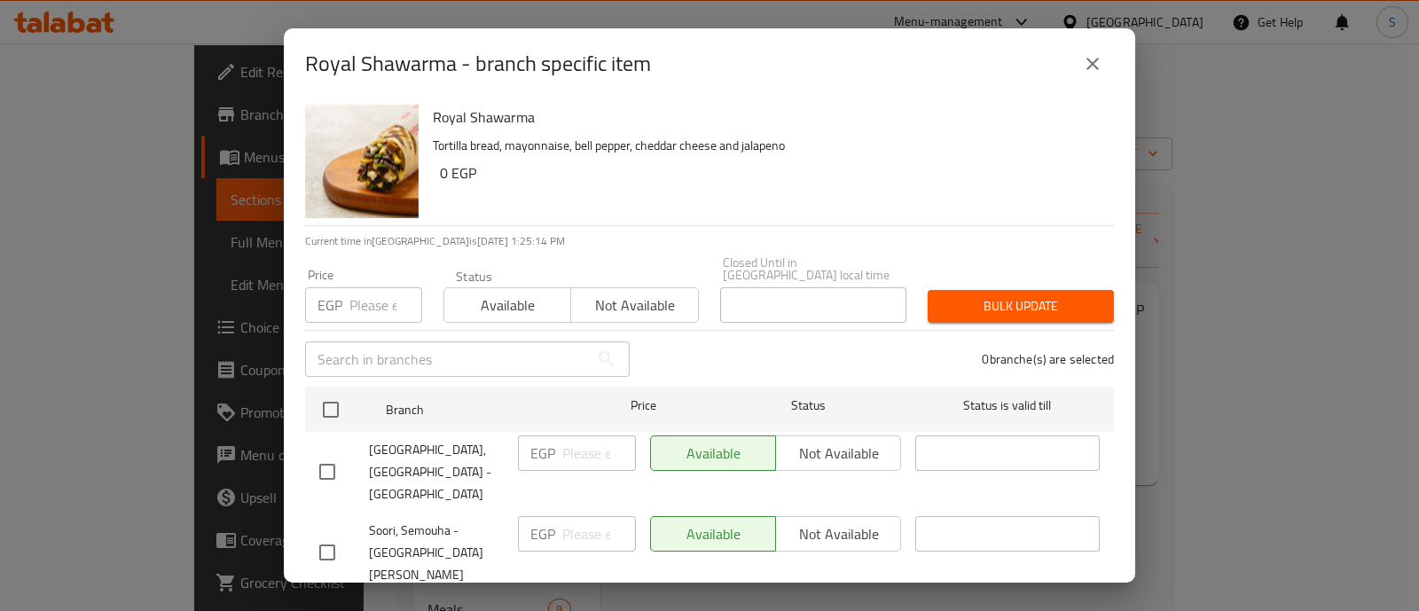
click at [1086, 59] on icon "close" at bounding box center [1092, 63] width 21 height 21
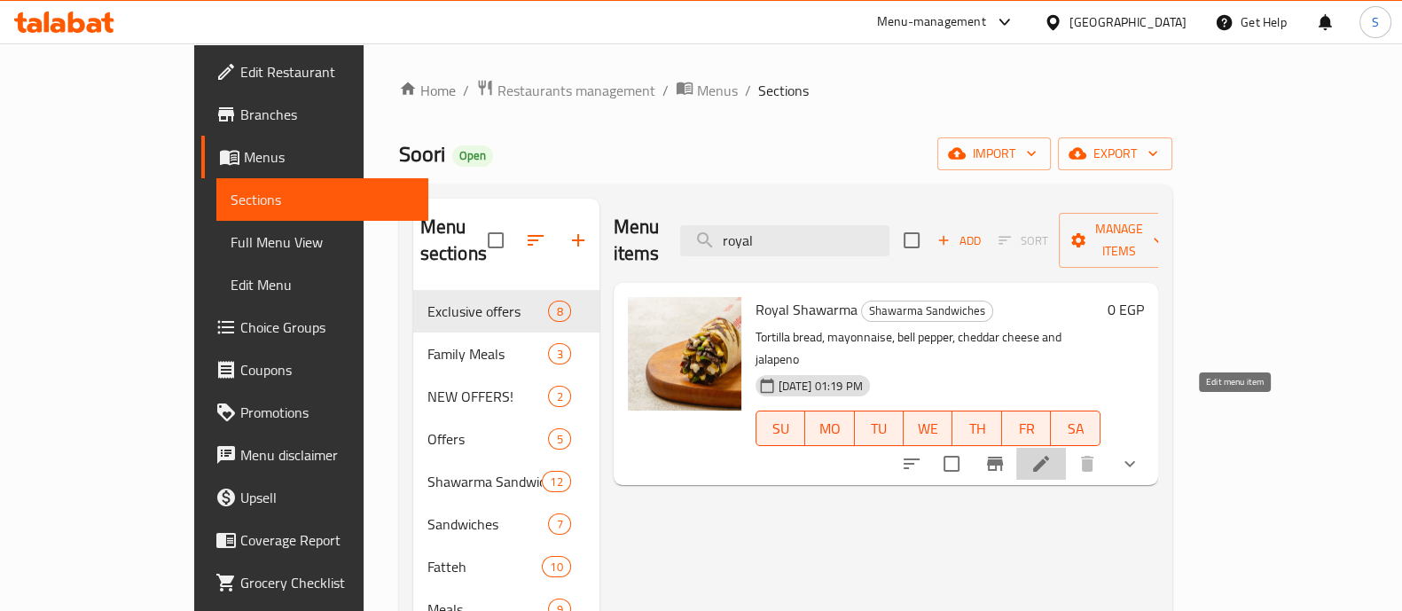
click at [1052, 453] on icon at bounding box center [1041, 463] width 21 height 21
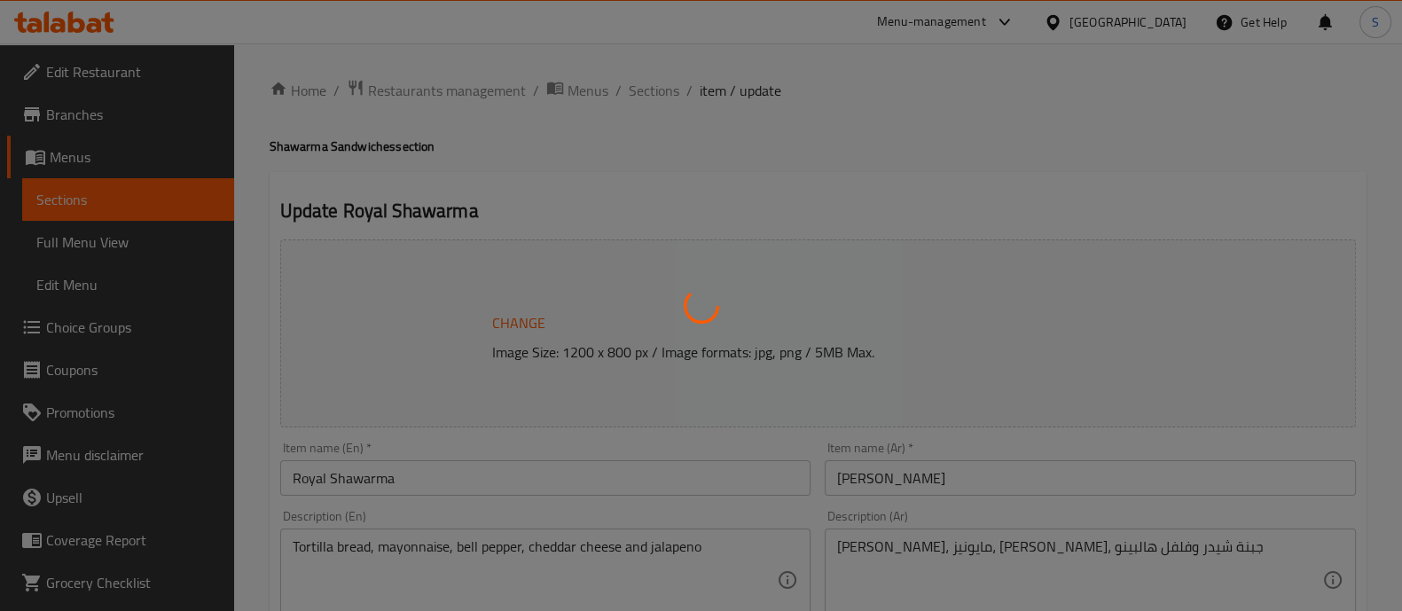
type input "أختيارك من:"
type input "1"
type input "إضافة باكيت بطاطس:"
type input "0"
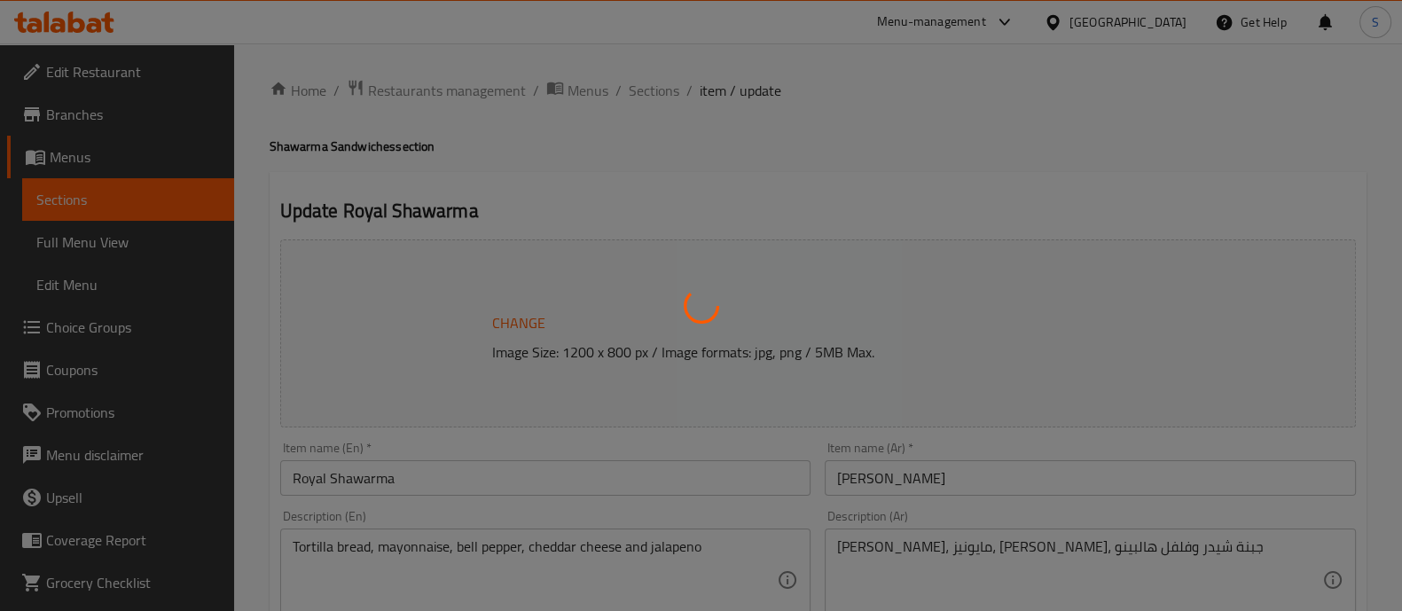
type input "3"
type input "اجعلها كومبو:"
type input "0"
type input "3"
type input "بدون:"
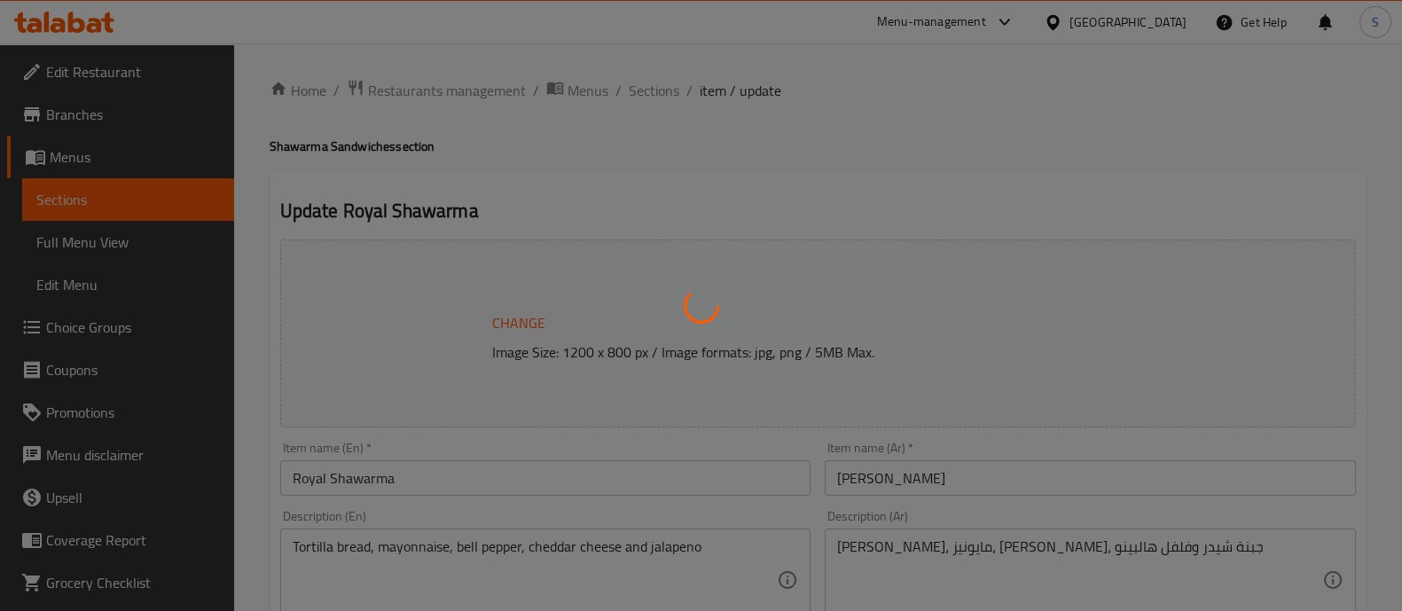
type input "0"
type input "إضافات"
type input "0"
type input "10"
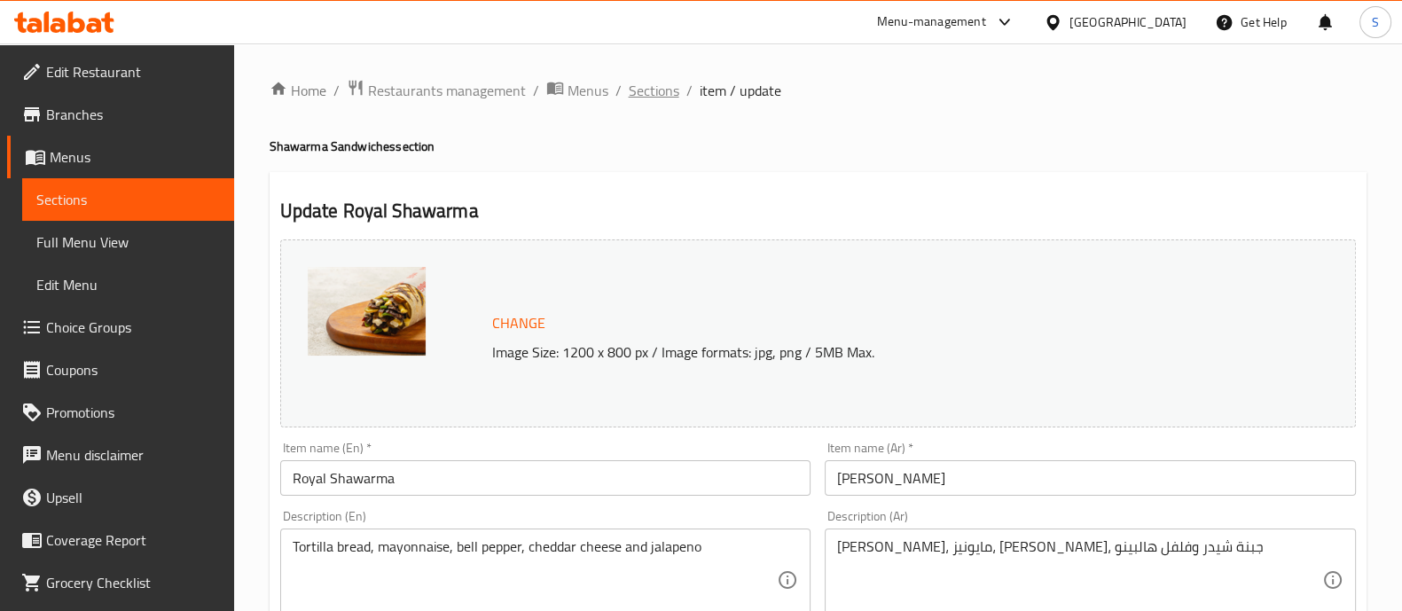
click at [643, 95] on span "Sections" at bounding box center [654, 90] width 51 height 21
